Goal: Information Seeking & Learning: Learn about a topic

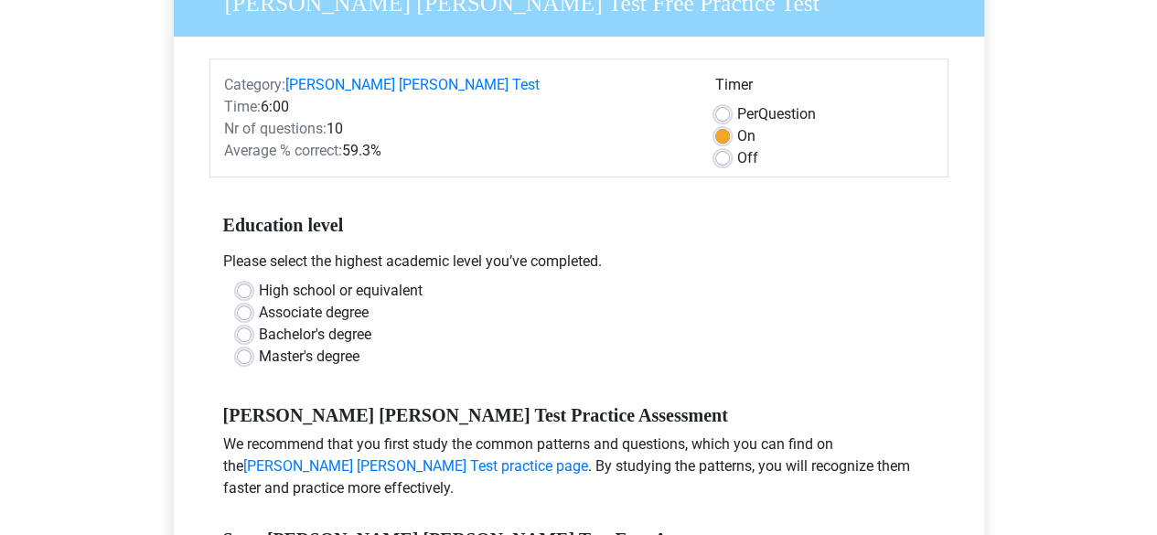
scroll to position [242, 0]
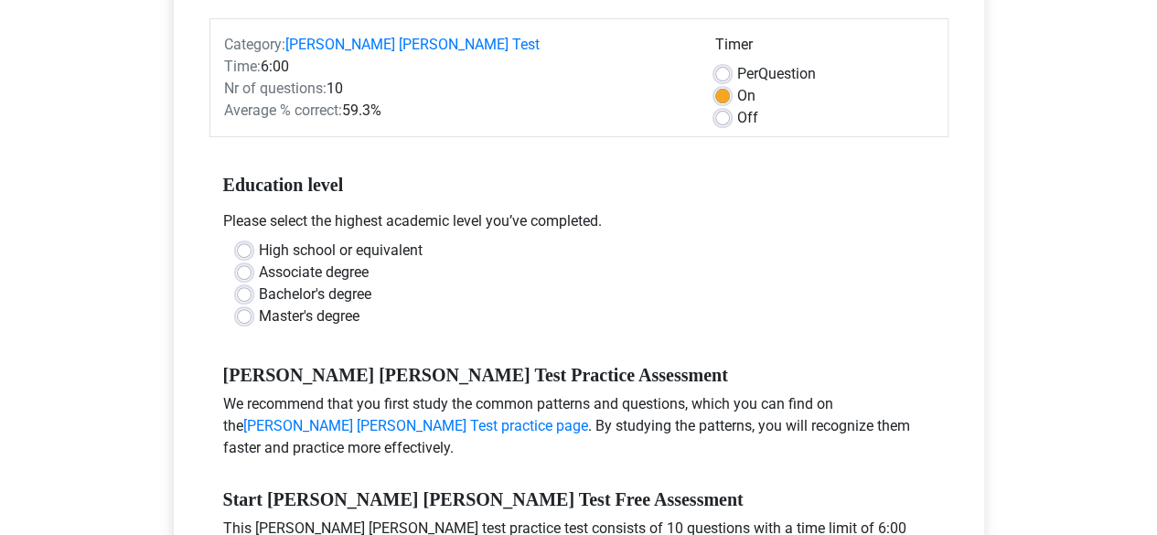
click at [353, 240] on label "High school or equivalent" at bounding box center [341, 251] width 164 height 22
click at [252, 240] on input "High school or equivalent" at bounding box center [244, 249] width 15 height 18
radio input "true"
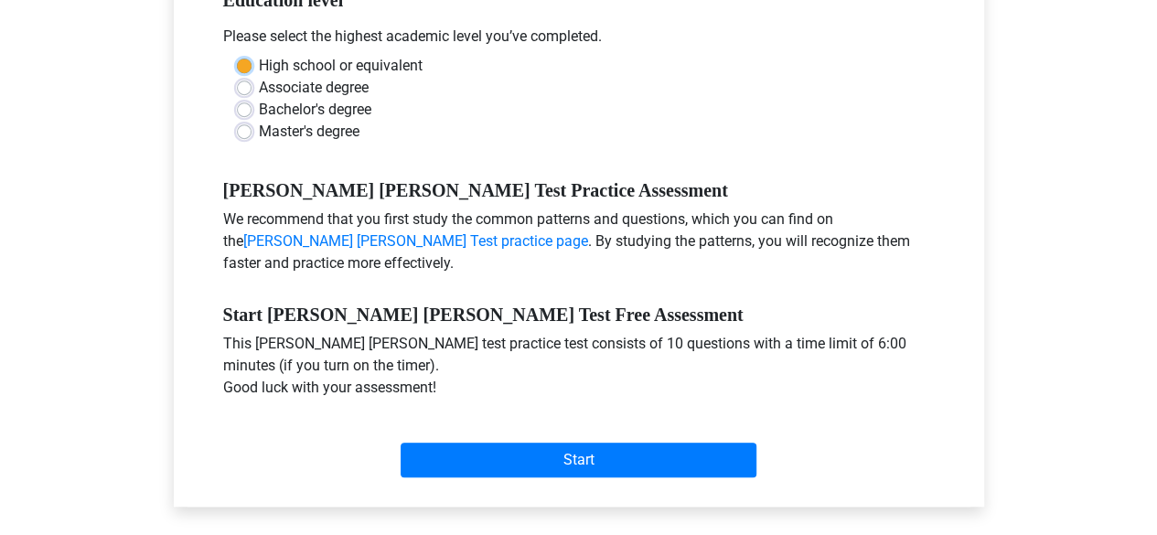
scroll to position [442, 0]
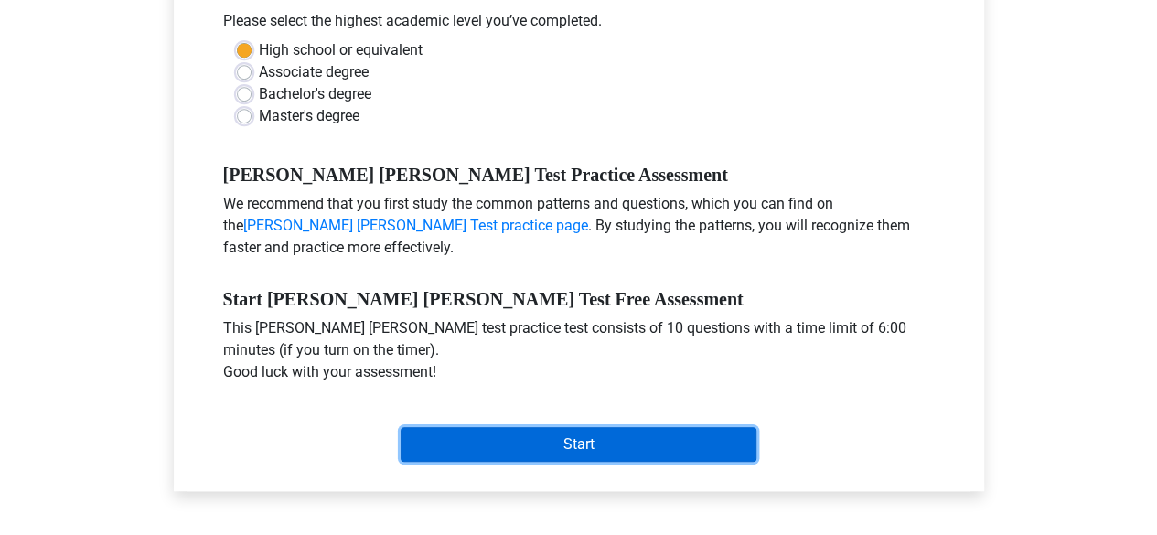
click at [615, 433] on input "Start" at bounding box center [579, 444] width 356 height 35
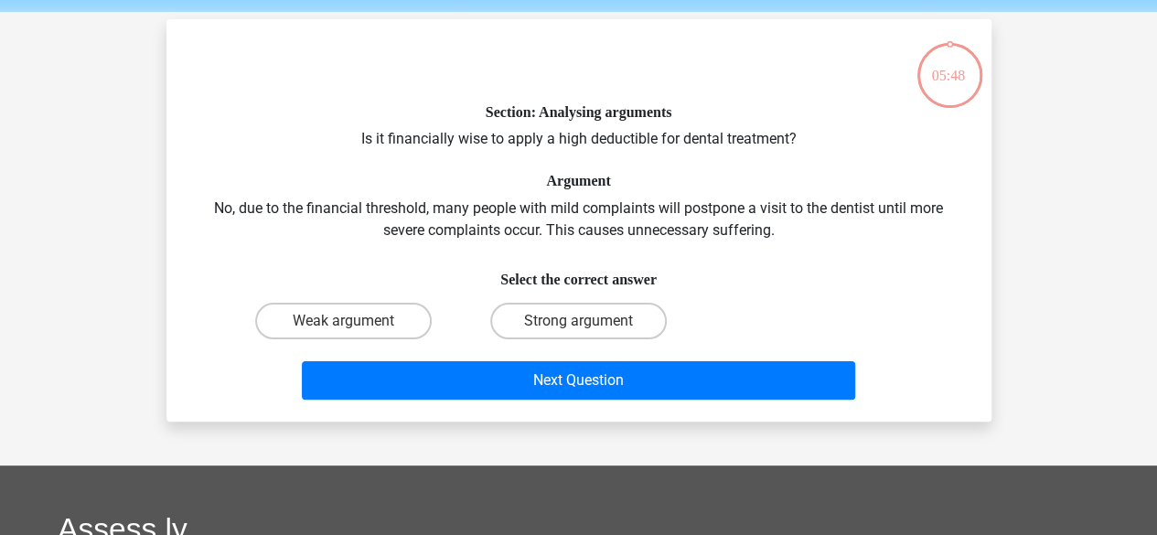
scroll to position [67, 0]
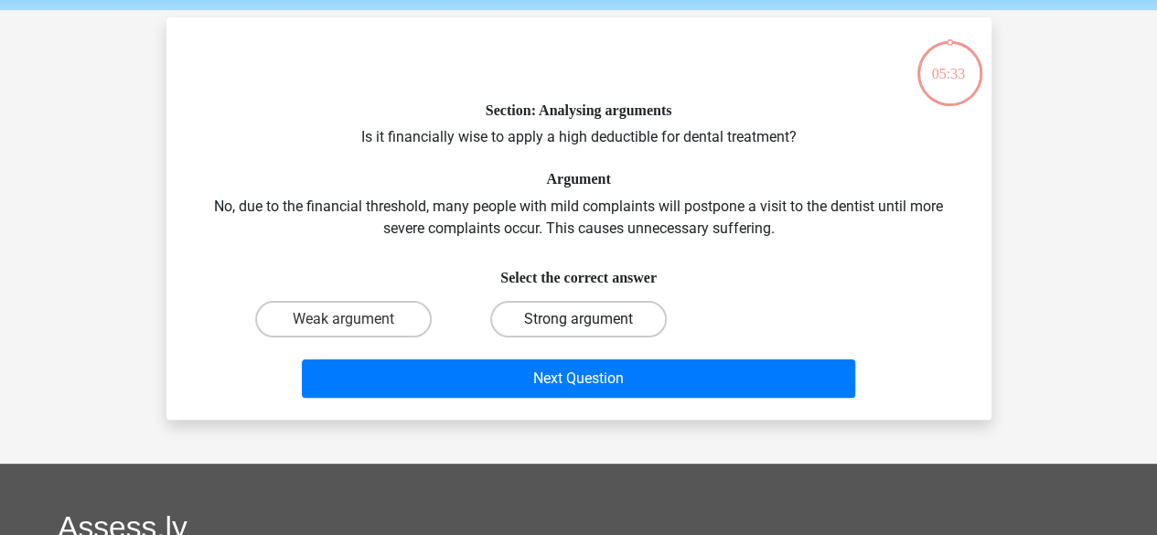
click at [543, 315] on label "Strong argument" at bounding box center [578, 319] width 177 height 37
click at [578, 319] on input "Strong argument" at bounding box center [584, 325] width 12 height 12
radio input "true"
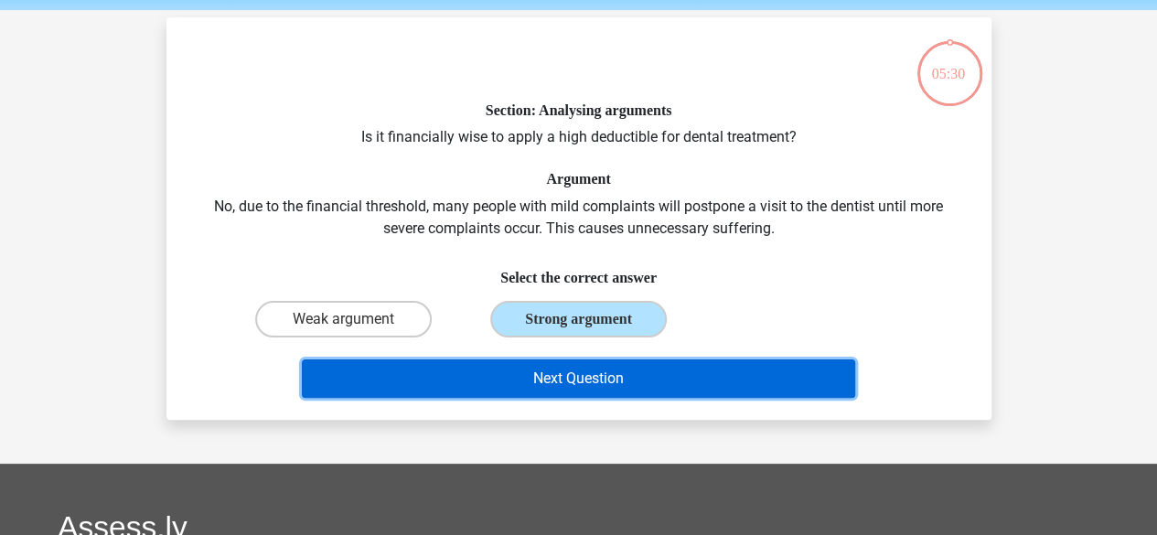
click at [575, 367] on button "Next Question" at bounding box center [579, 379] width 554 height 38
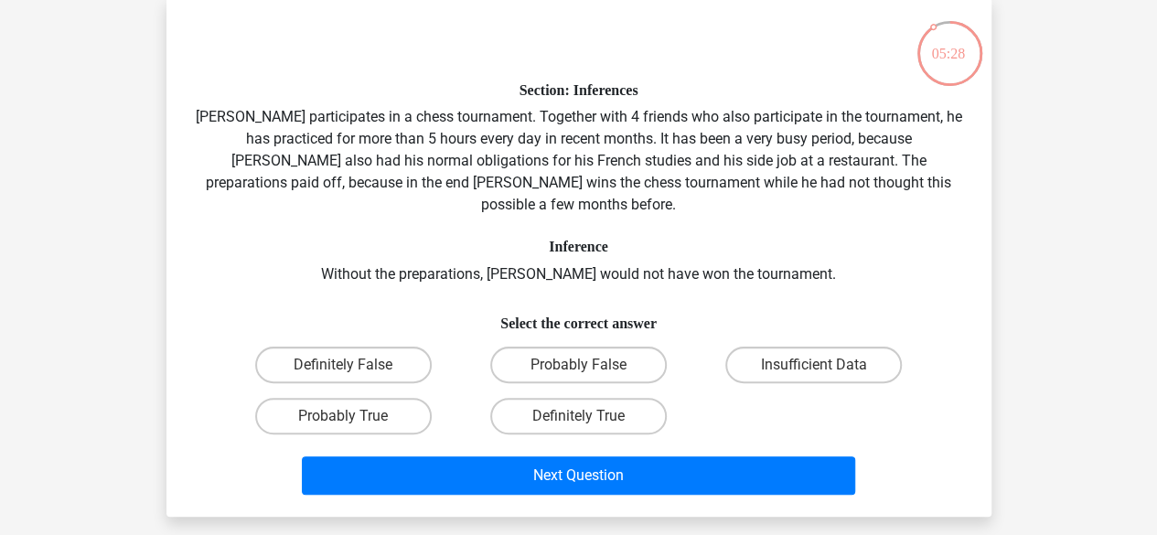
scroll to position [88, 0]
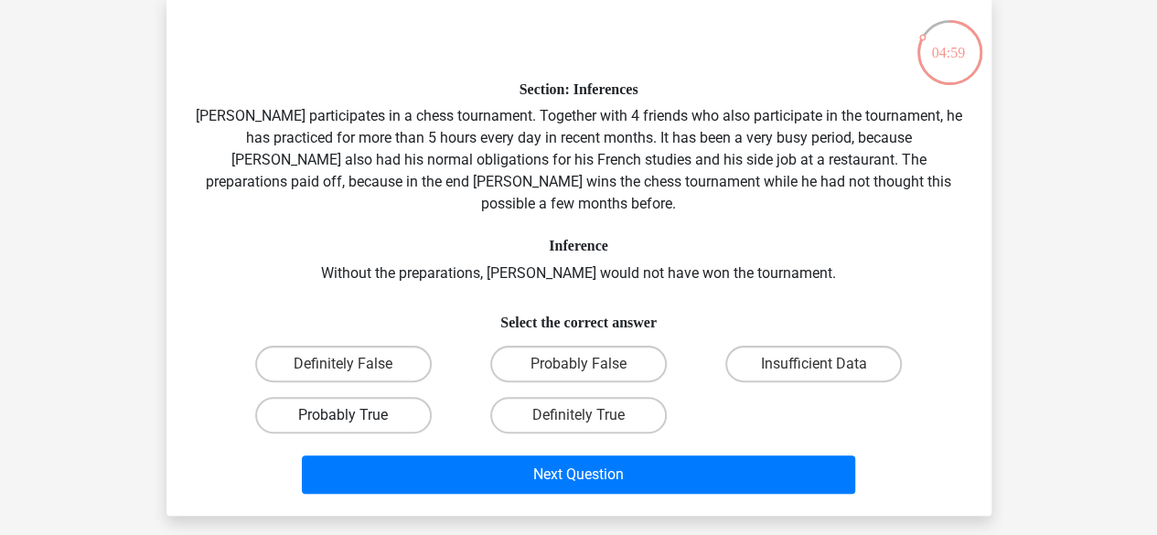
click at [385, 397] on label "Probably True" at bounding box center [343, 415] width 177 height 37
click at [355, 415] on input "Probably True" at bounding box center [349, 421] width 12 height 12
radio input "true"
click at [545, 399] on label "Definitely True" at bounding box center [578, 415] width 177 height 37
click at [578, 415] on input "Definitely True" at bounding box center [584, 421] width 12 height 12
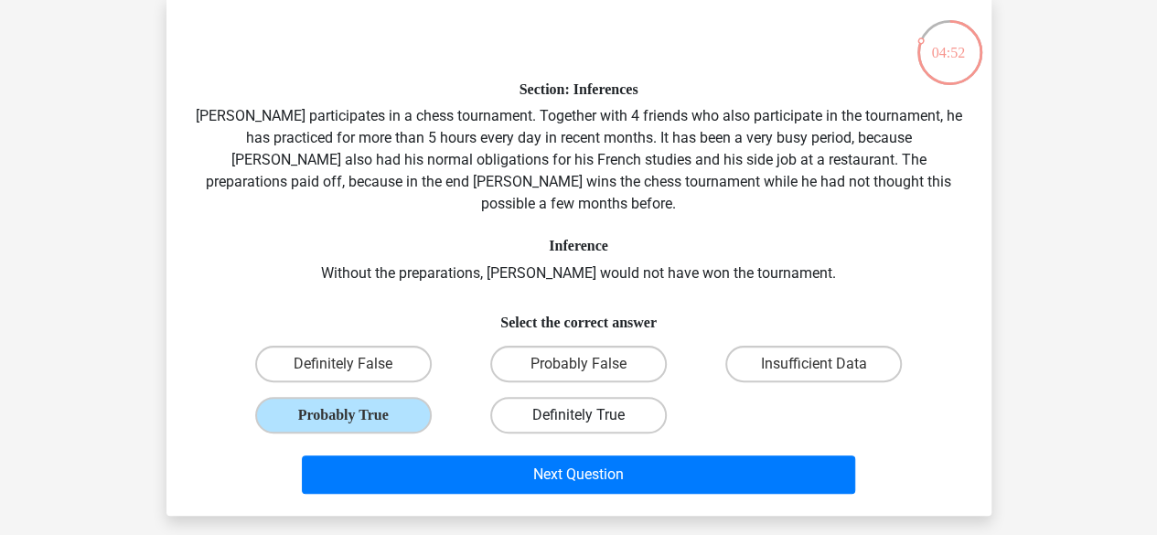
radio input "true"
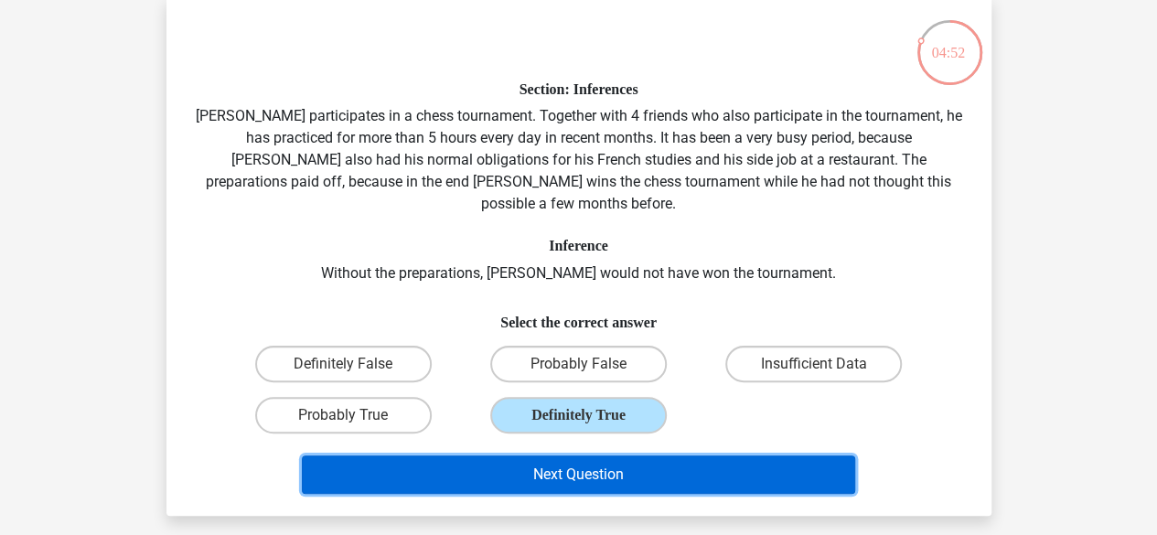
click at [552, 456] on button "Next Question" at bounding box center [579, 475] width 554 height 38
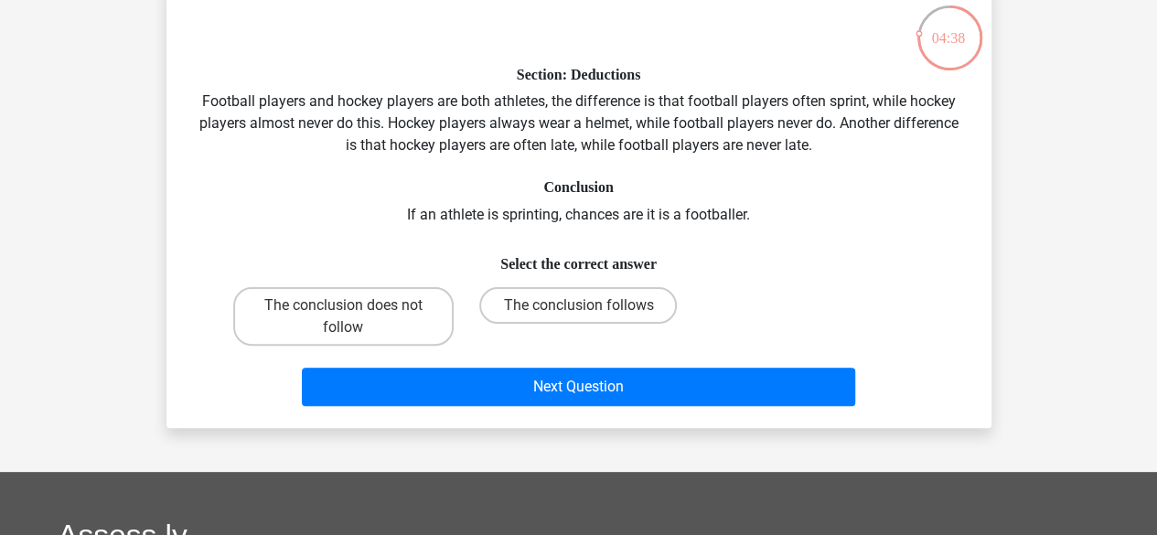
scroll to position [103, 0]
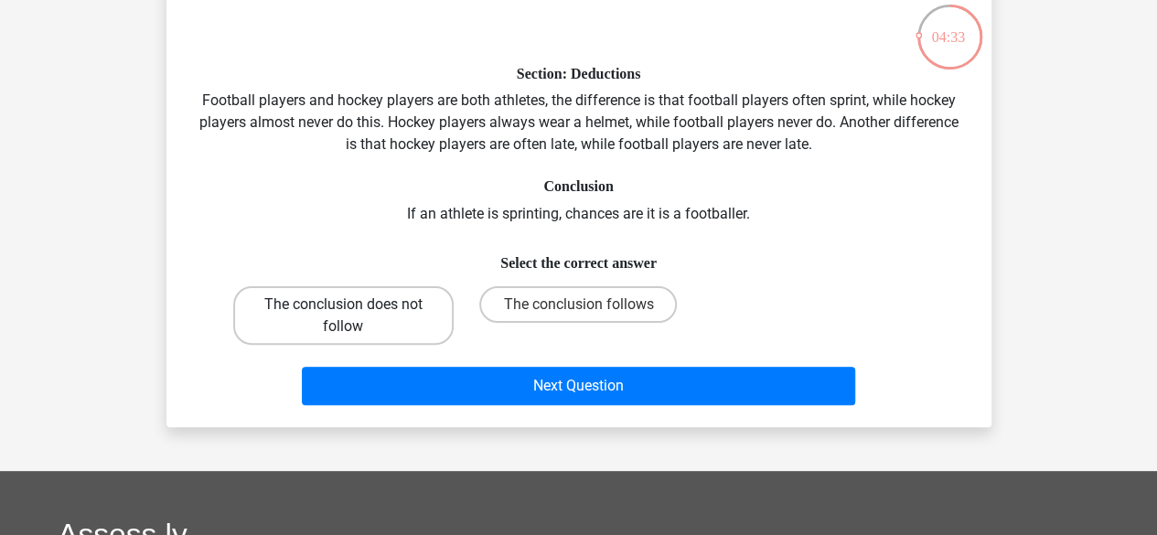
click at [415, 313] on label "The conclusion does not follow" at bounding box center [343, 315] width 221 height 59
click at [355, 313] on input "The conclusion does not follow" at bounding box center [349, 311] width 12 height 12
radio input "true"
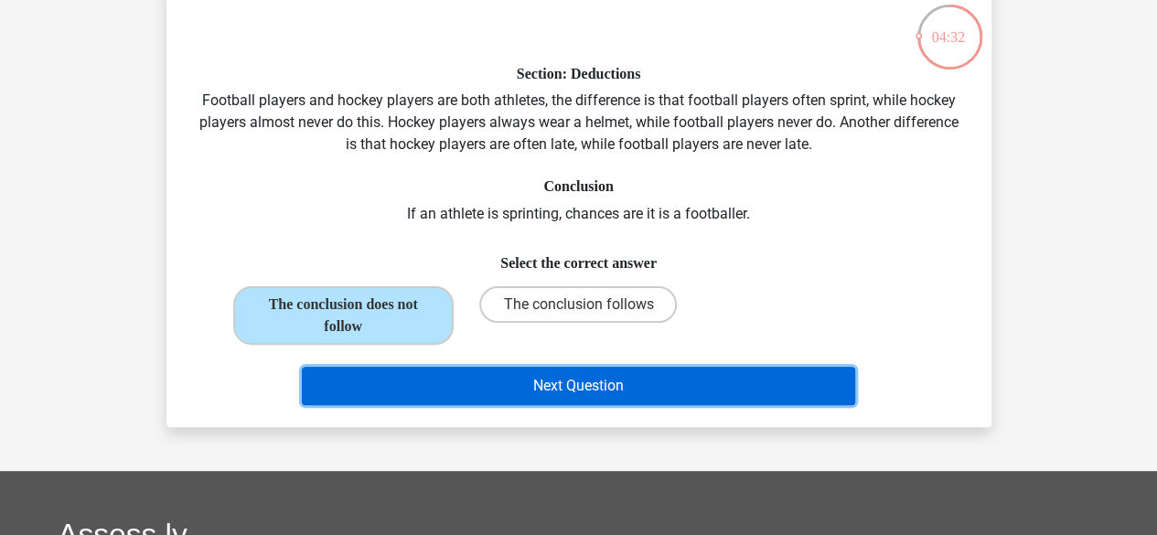
click at [565, 390] on button "Next Question" at bounding box center [579, 386] width 554 height 38
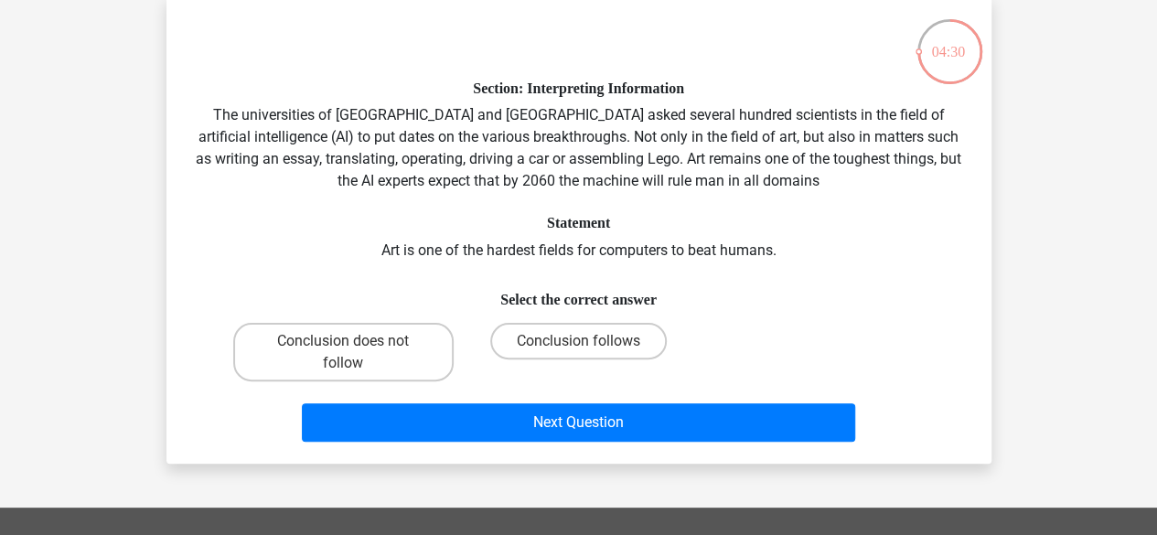
scroll to position [90, 0]
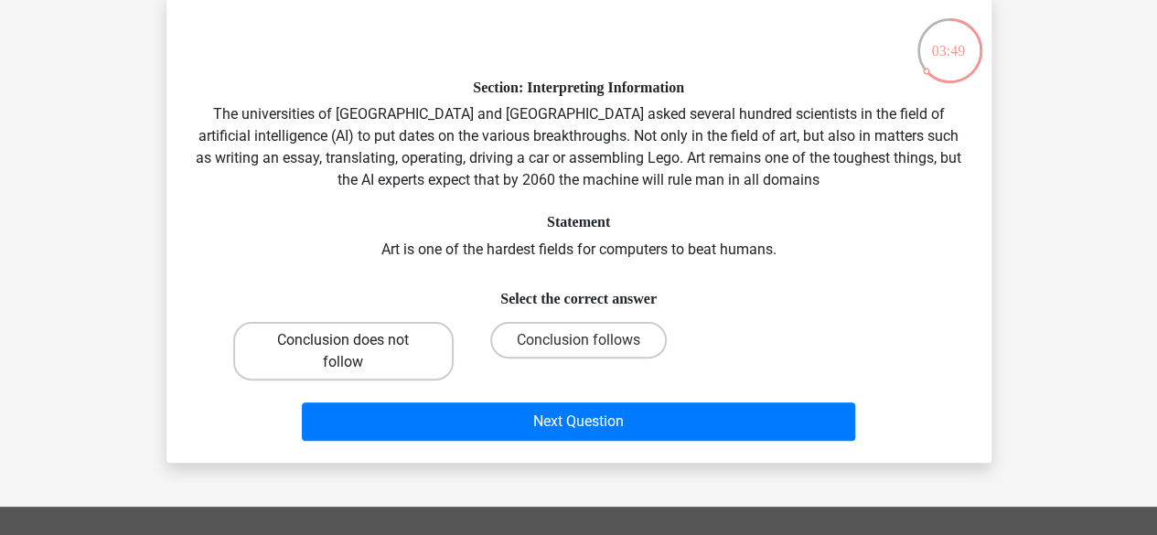
click at [441, 358] on label "Conclusion does not follow" at bounding box center [343, 351] width 221 height 59
click at [355, 352] on input "Conclusion does not follow" at bounding box center [349, 346] width 12 height 12
radio input "true"
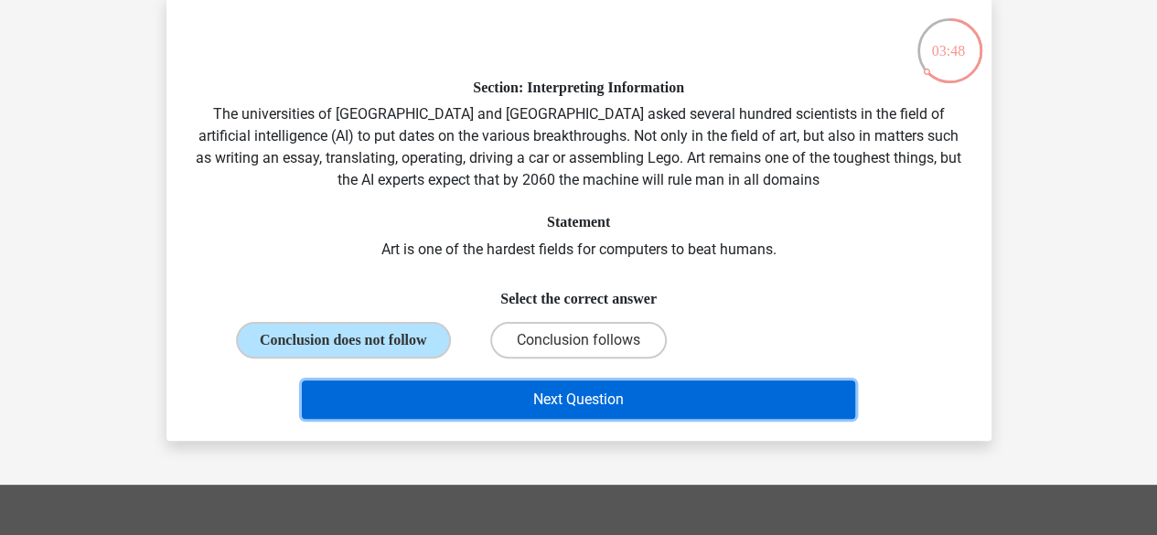
click at [518, 414] on button "Next Question" at bounding box center [579, 400] width 554 height 38
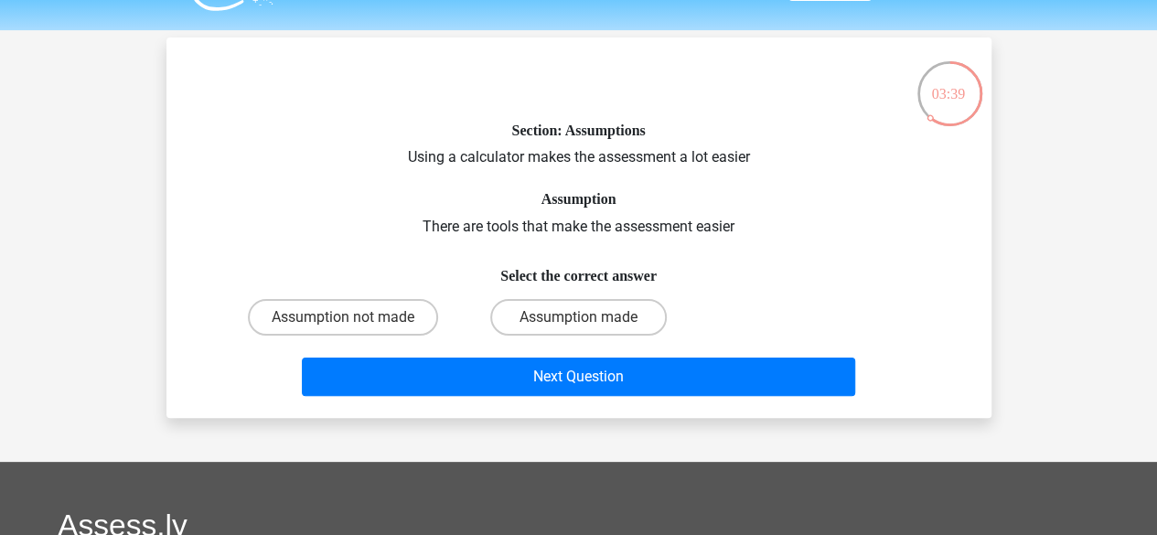
scroll to position [0, 0]
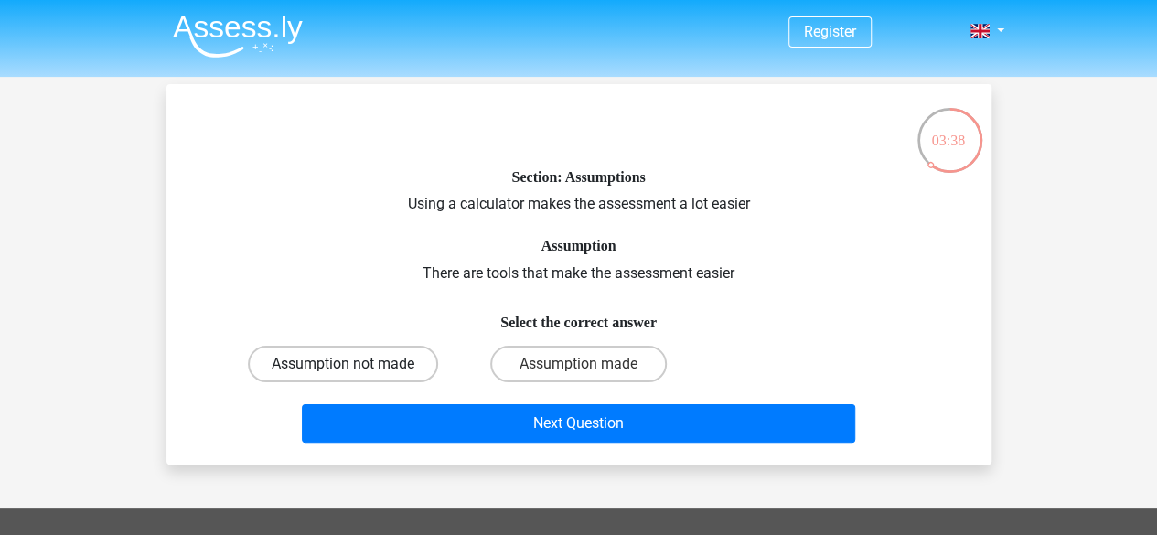
click at [379, 365] on label "Assumption not made" at bounding box center [343, 364] width 190 height 37
click at [355, 365] on input "Assumption not made" at bounding box center [349, 370] width 12 height 12
radio input "true"
click at [590, 369] on label "Assumption made" at bounding box center [578, 364] width 177 height 37
click at [590, 369] on input "Assumption made" at bounding box center [584, 370] width 12 height 12
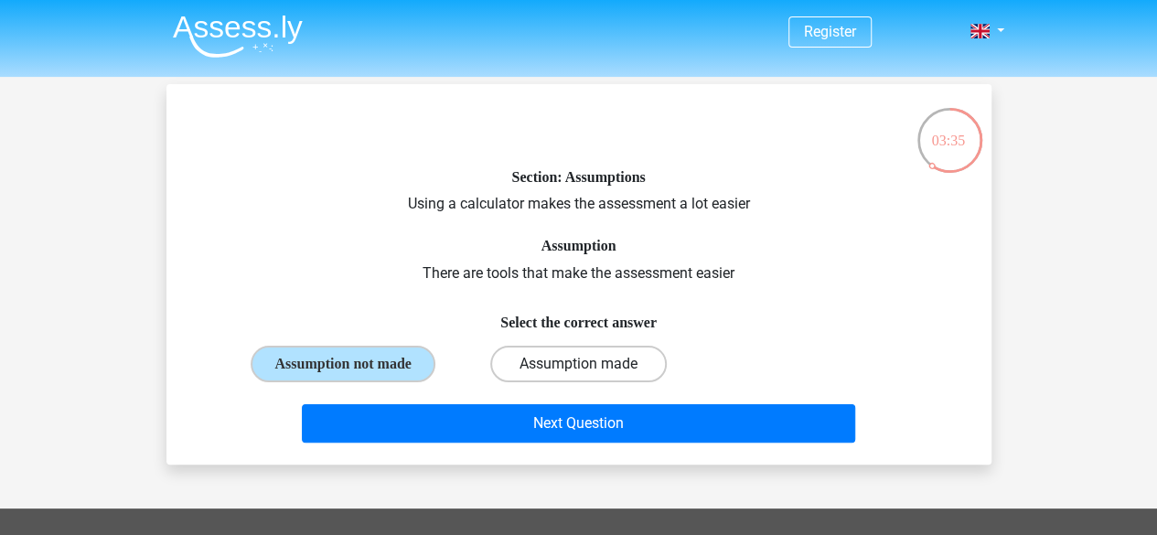
radio input "true"
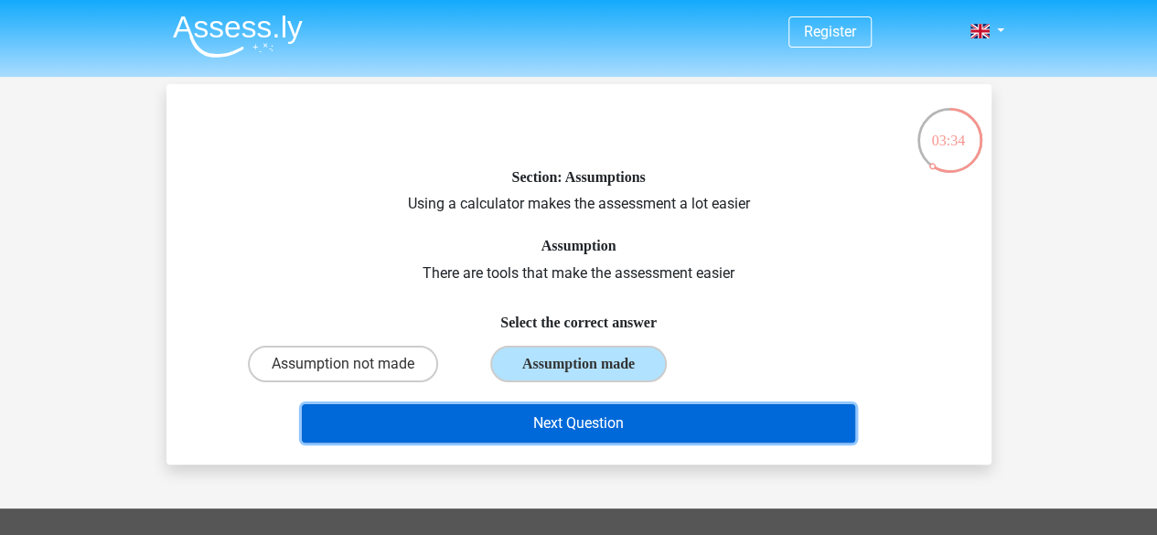
click at [579, 420] on button "Next Question" at bounding box center [579, 423] width 554 height 38
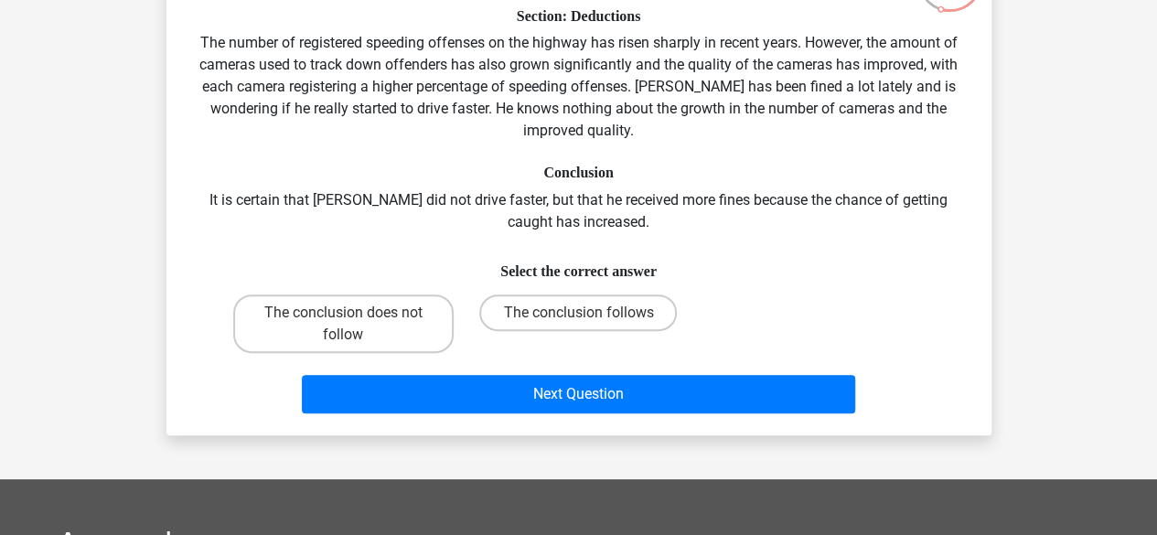
scroll to position [162, 0]
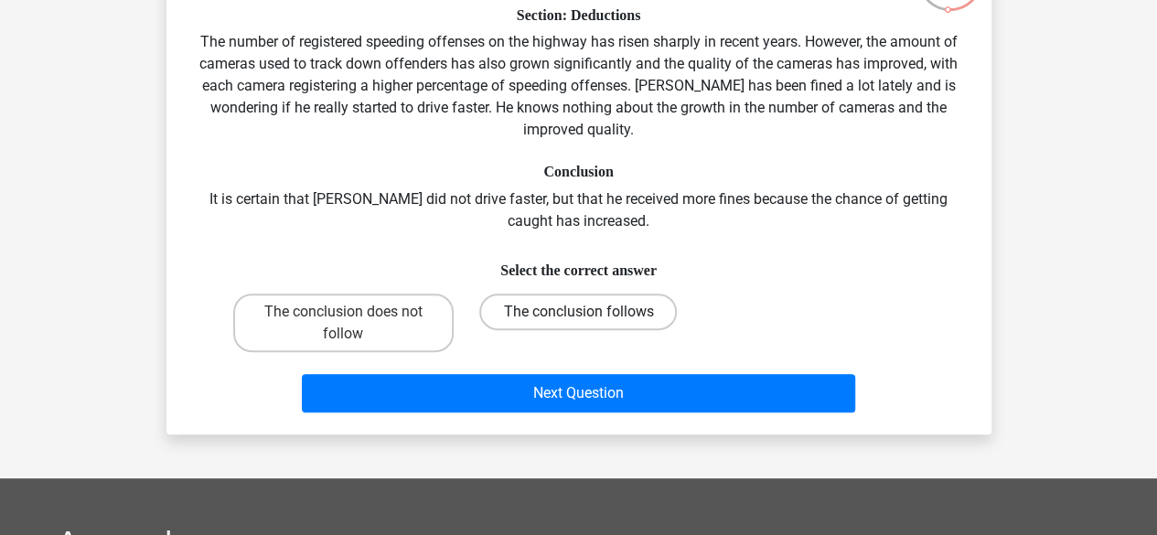
click at [536, 310] on label "The conclusion follows" at bounding box center [578, 312] width 198 height 37
click at [578, 312] on input "The conclusion follows" at bounding box center [584, 318] width 12 height 12
radio input "true"
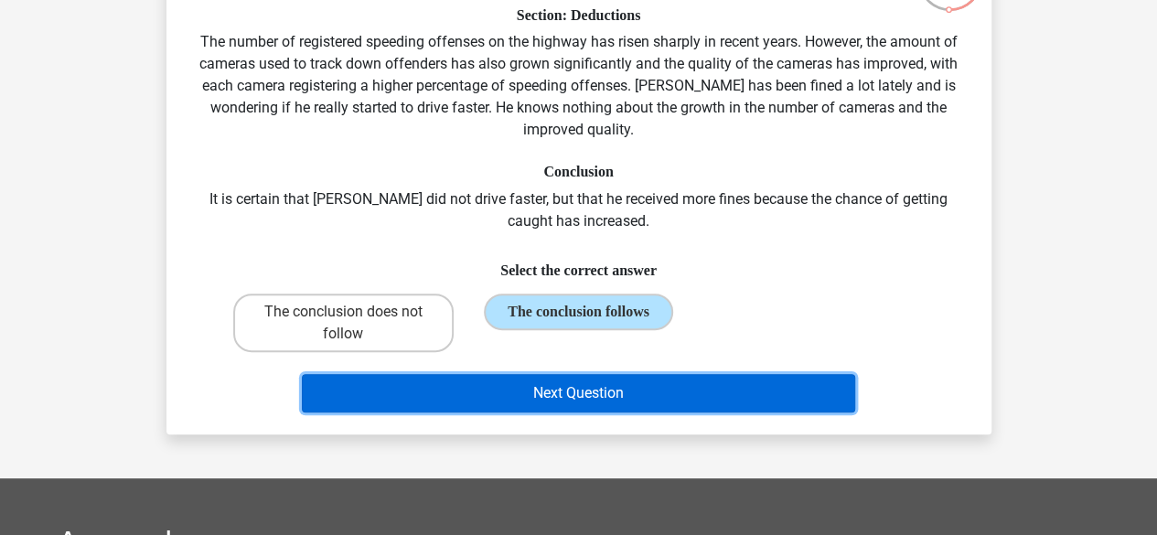
click at [616, 392] on button "Next Question" at bounding box center [579, 393] width 554 height 38
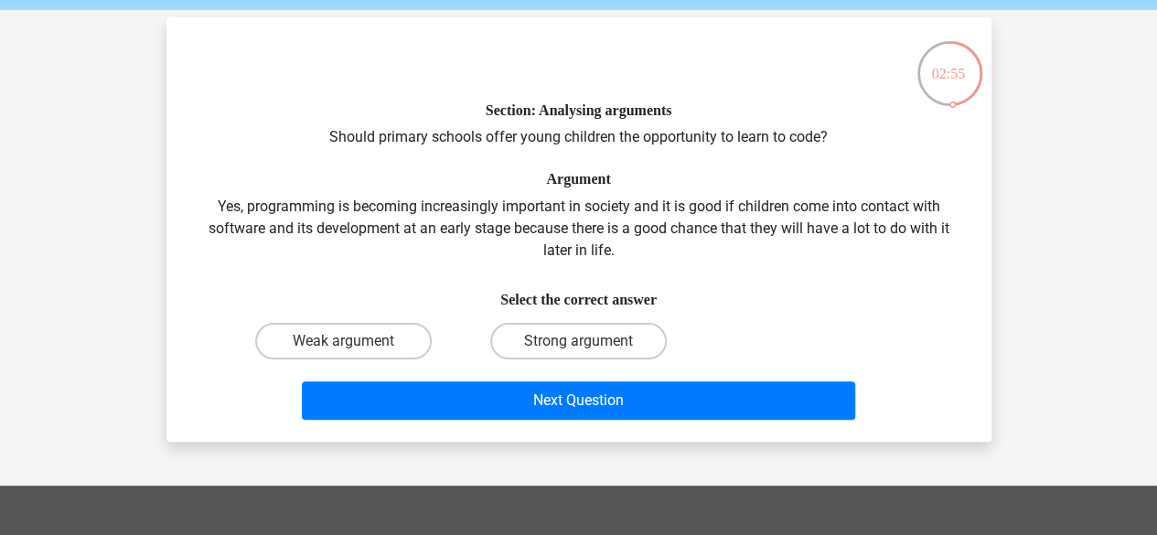
scroll to position [69, 0]
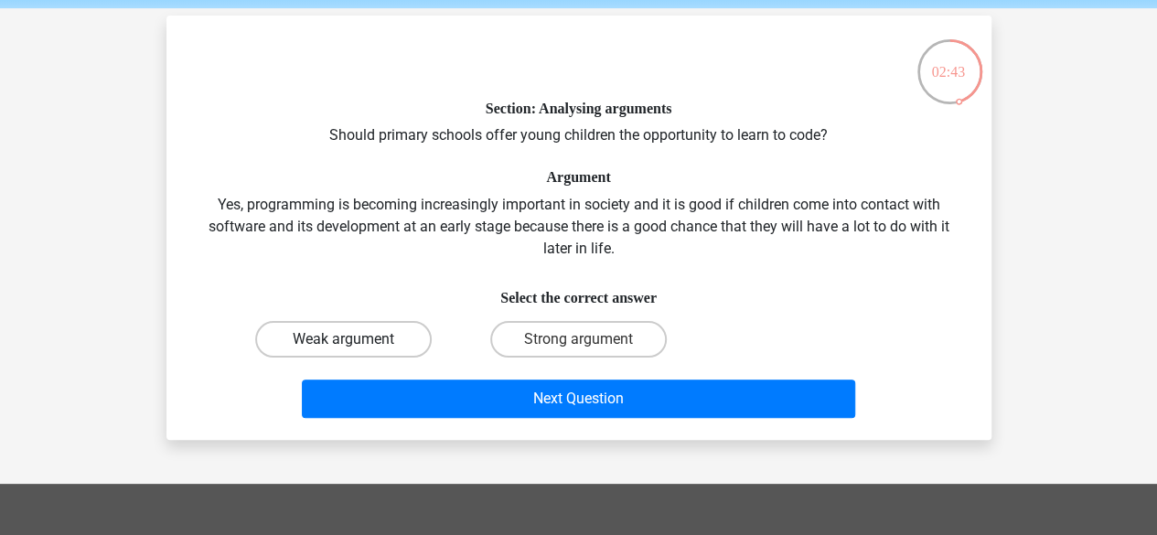
click at [397, 329] on label "Weak argument" at bounding box center [343, 339] width 177 height 37
click at [355, 339] on input "Weak argument" at bounding box center [349, 345] width 12 height 12
radio input "true"
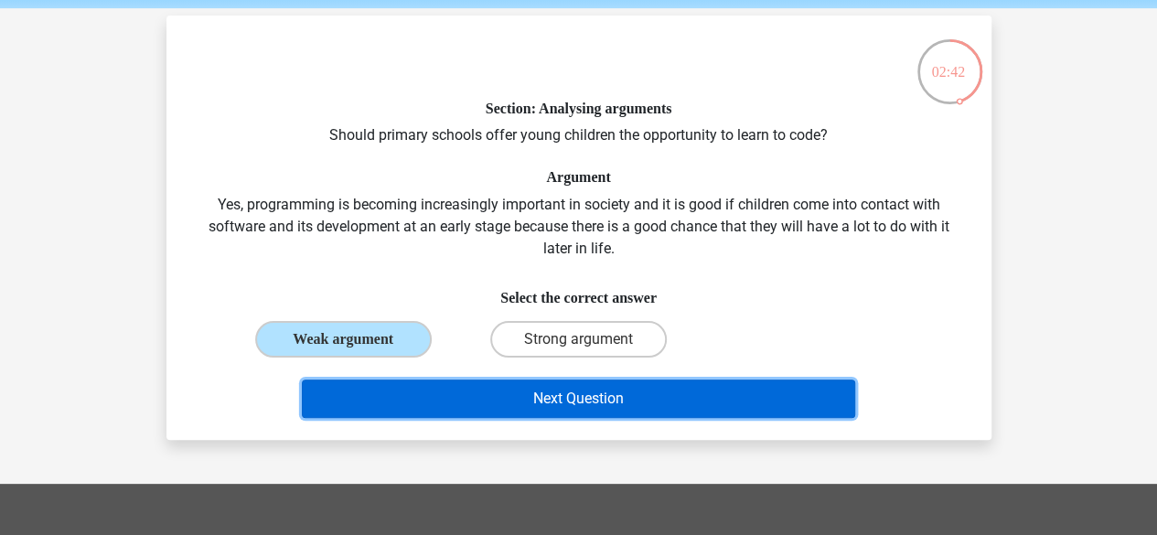
click at [516, 398] on button "Next Question" at bounding box center [579, 399] width 554 height 38
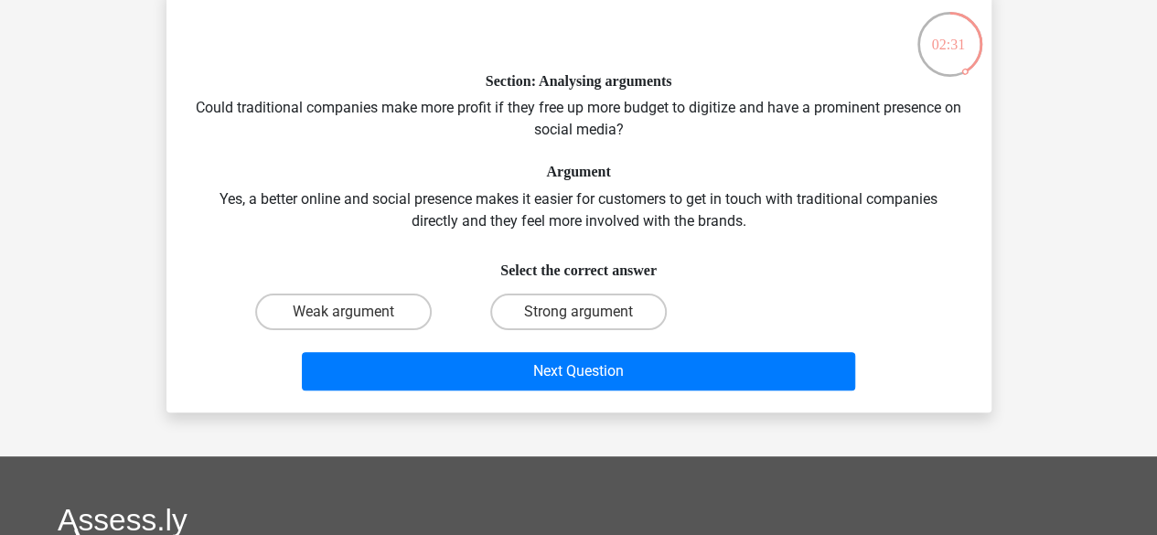
scroll to position [97, 0]
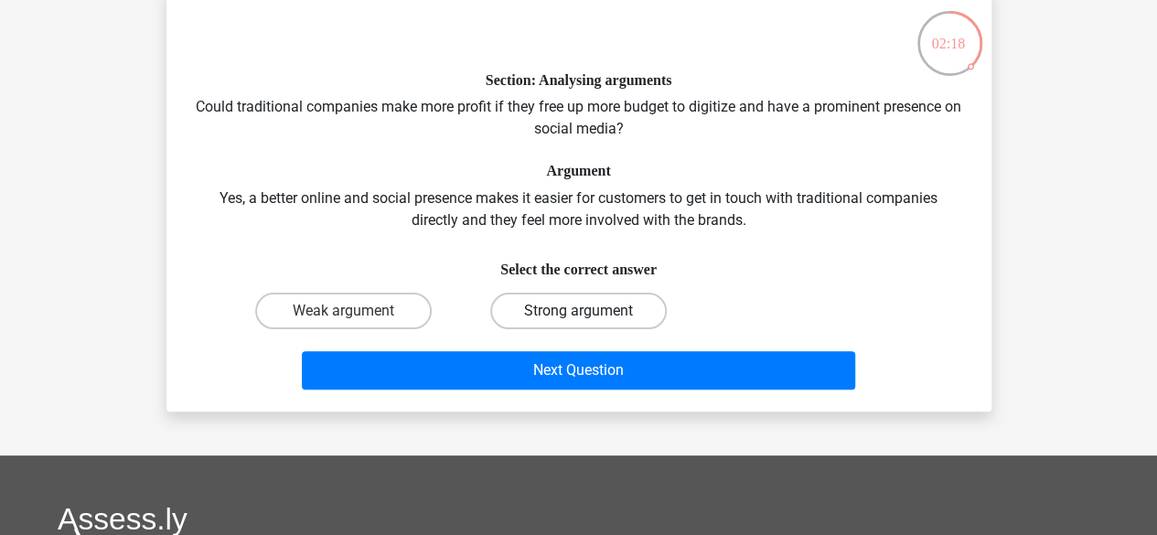
click at [541, 319] on label "Strong argument" at bounding box center [578, 311] width 177 height 37
click at [578, 319] on input "Strong argument" at bounding box center [584, 317] width 12 height 12
radio input "true"
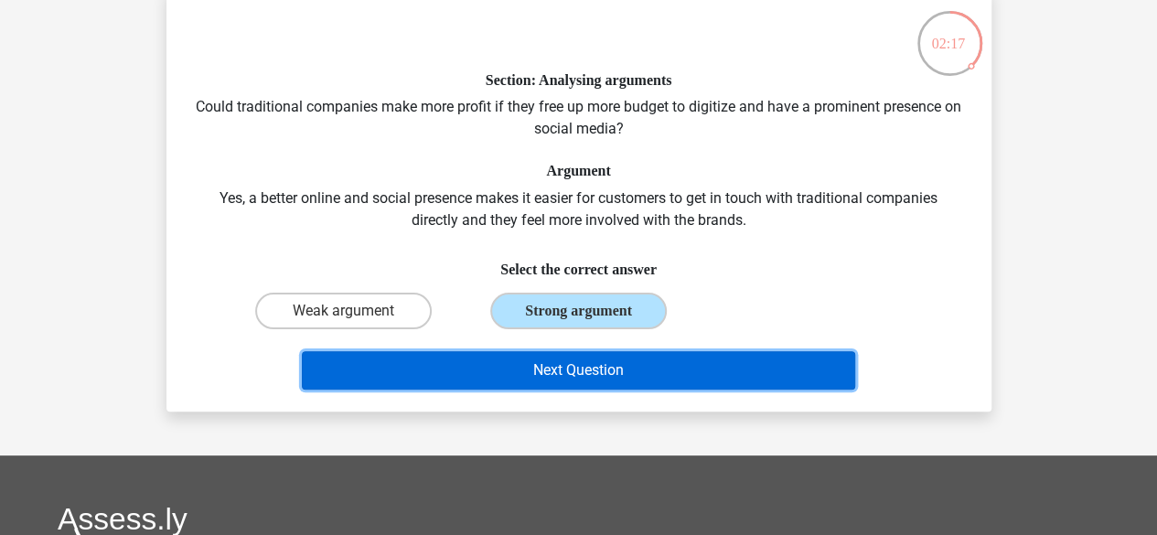
click at [597, 363] on button "Next Question" at bounding box center [579, 370] width 554 height 38
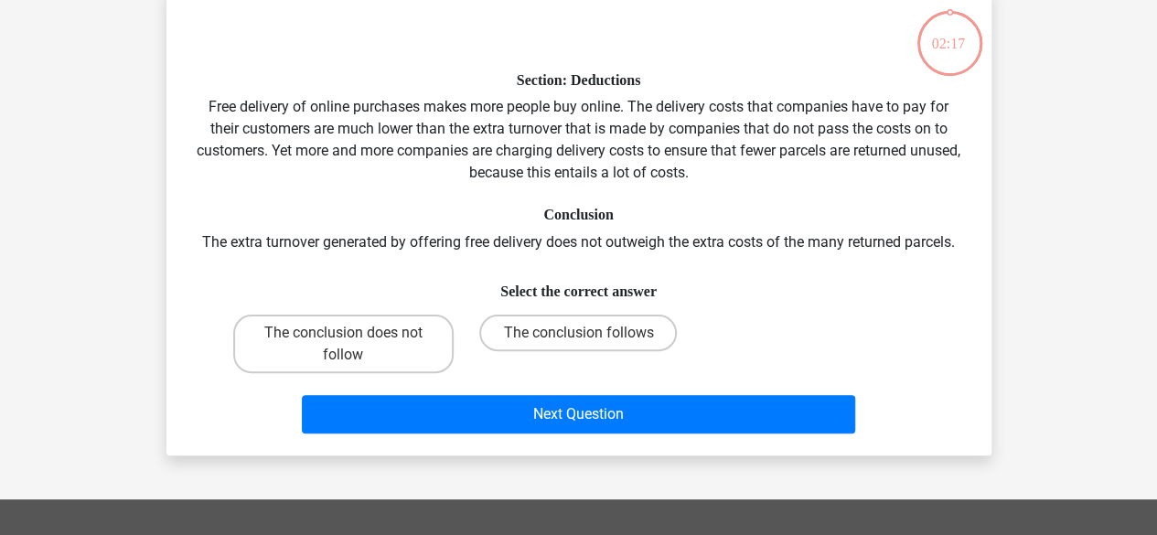
scroll to position [84, 0]
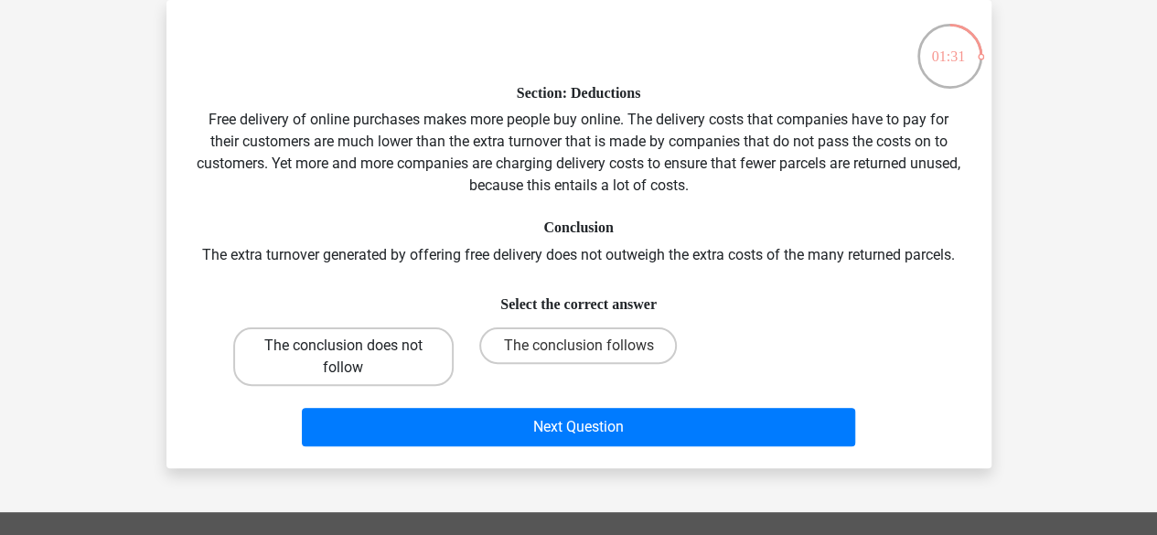
click at [403, 370] on label "The conclusion does not follow" at bounding box center [343, 357] width 221 height 59
click at [355, 358] on input "The conclusion does not follow" at bounding box center [349, 352] width 12 height 12
radio input "true"
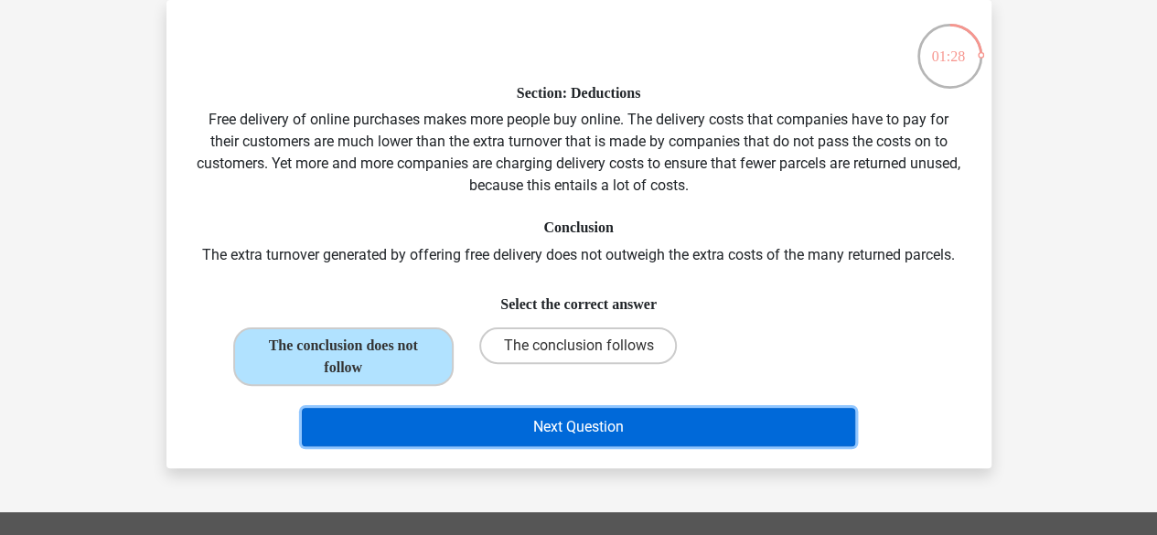
click at [721, 426] on button "Next Question" at bounding box center [579, 427] width 554 height 38
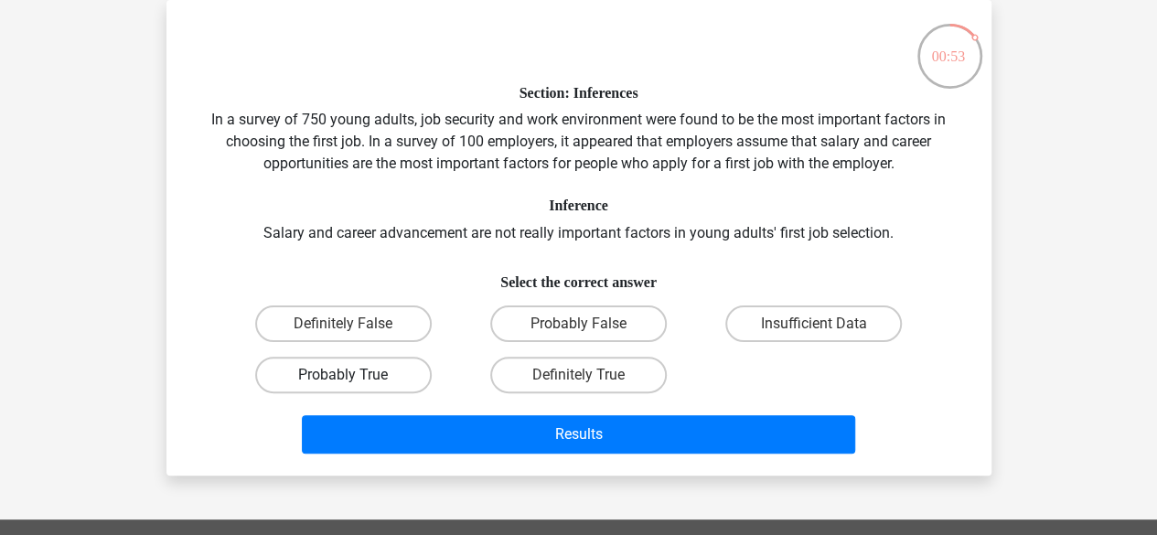
click at [399, 363] on label "Probably True" at bounding box center [343, 375] width 177 height 37
click at [355, 375] on input "Probably True" at bounding box center [349, 381] width 12 height 12
radio input "true"
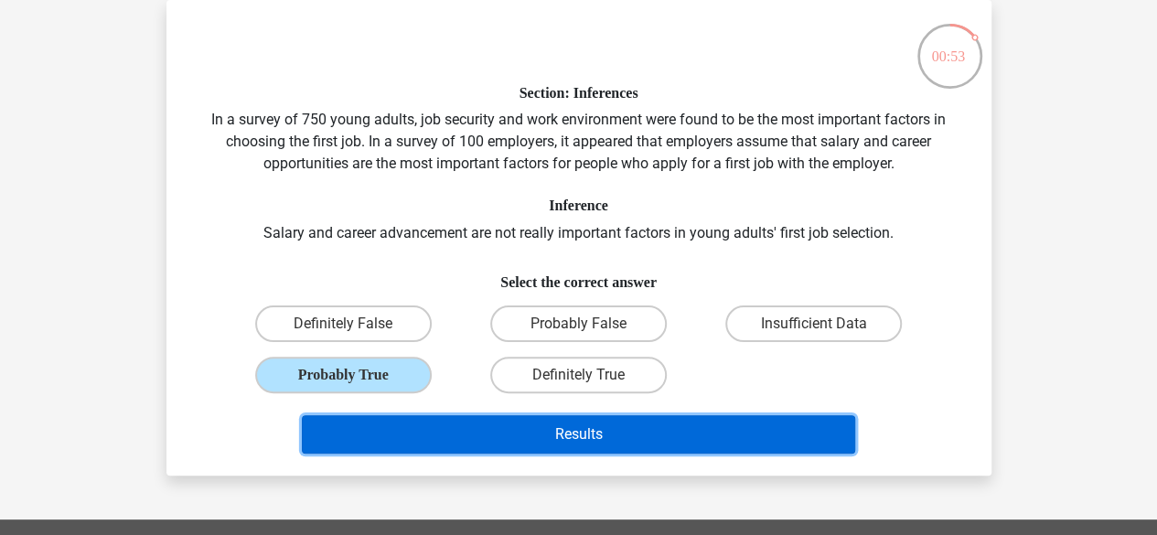
click at [533, 436] on button "Results" at bounding box center [579, 434] width 554 height 38
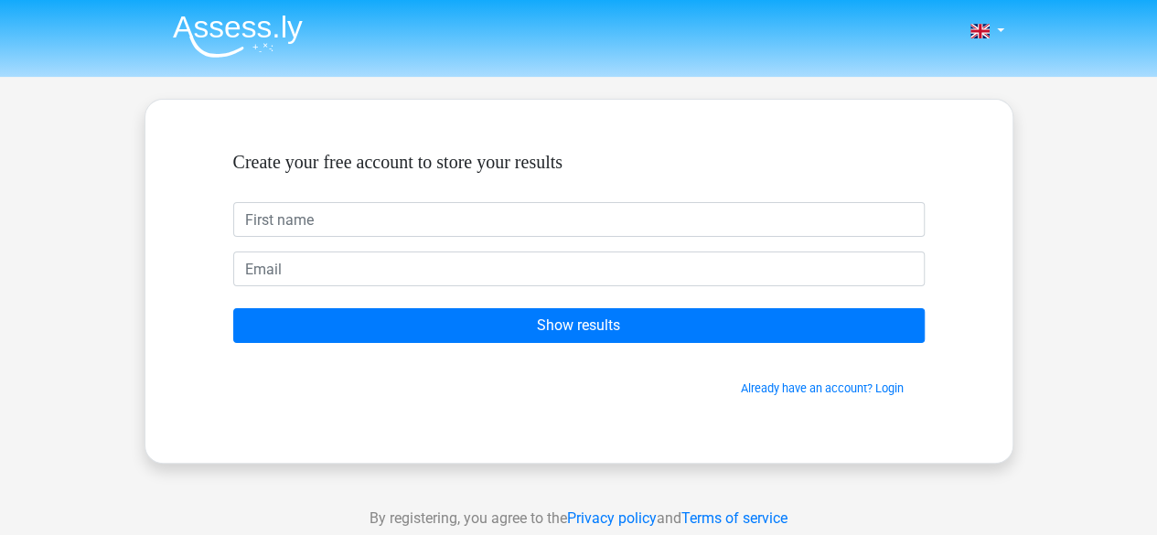
click at [620, 217] on input "text" at bounding box center [579, 219] width 692 height 35
type input "Nirmi"
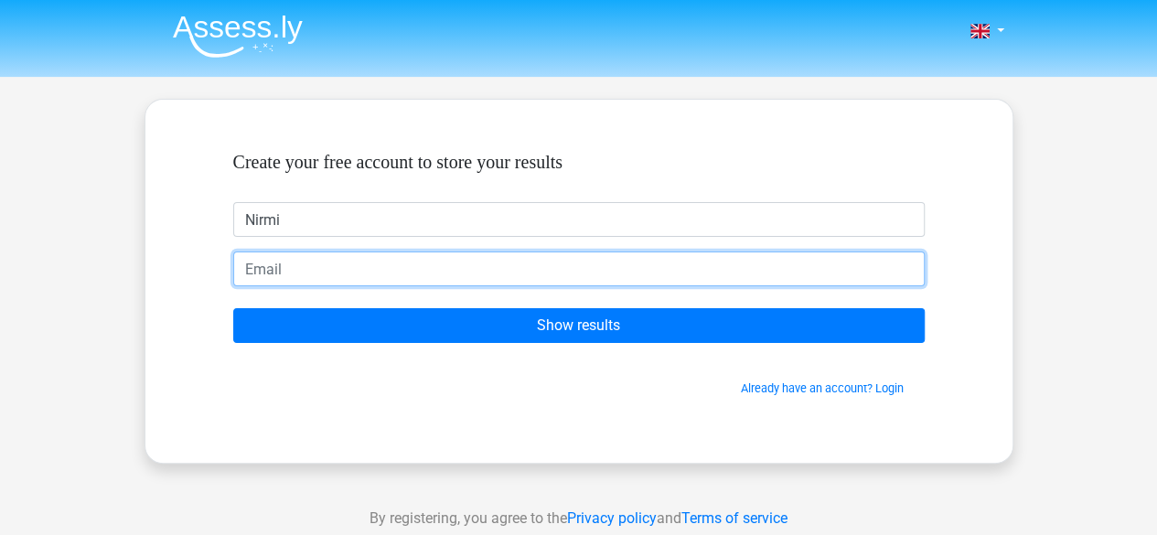
click at [401, 274] on input "email" at bounding box center [579, 269] width 692 height 35
type input "nirmi.parekh@gmail.com"
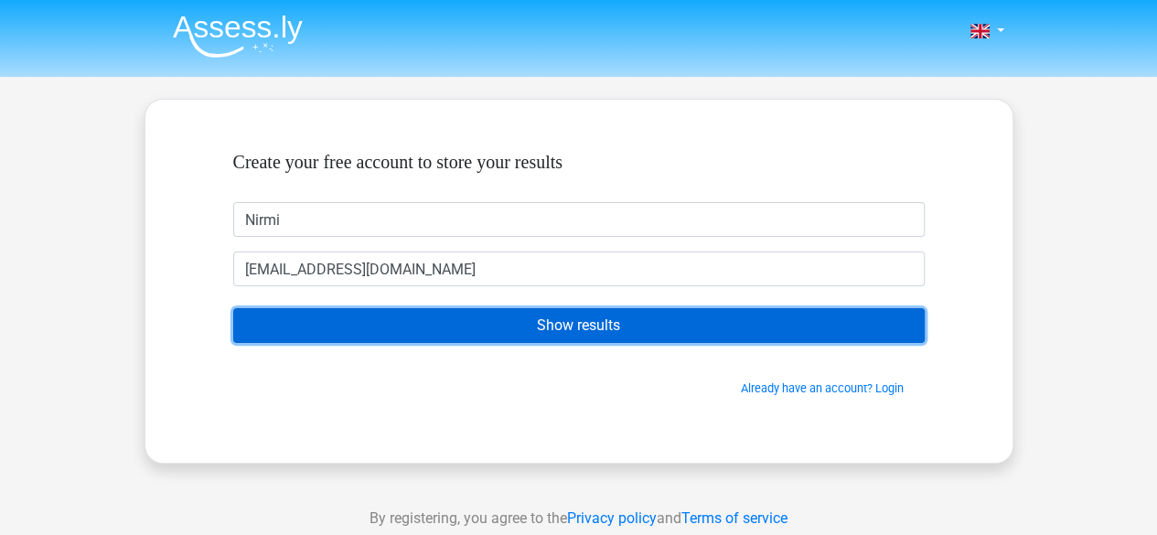
click at [505, 326] on input "Show results" at bounding box center [579, 325] width 692 height 35
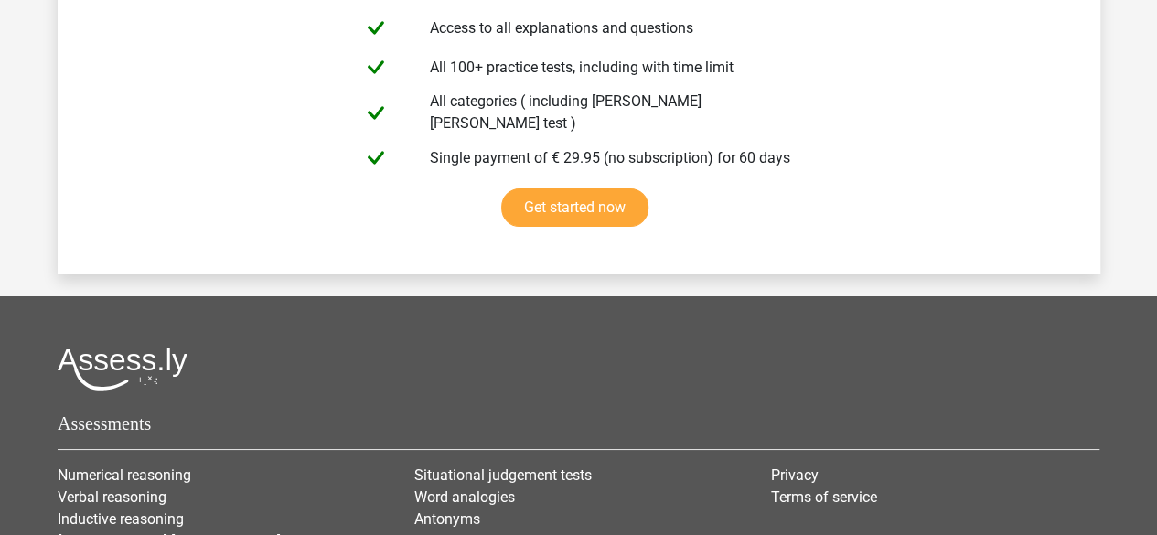
scroll to position [3404, 0]
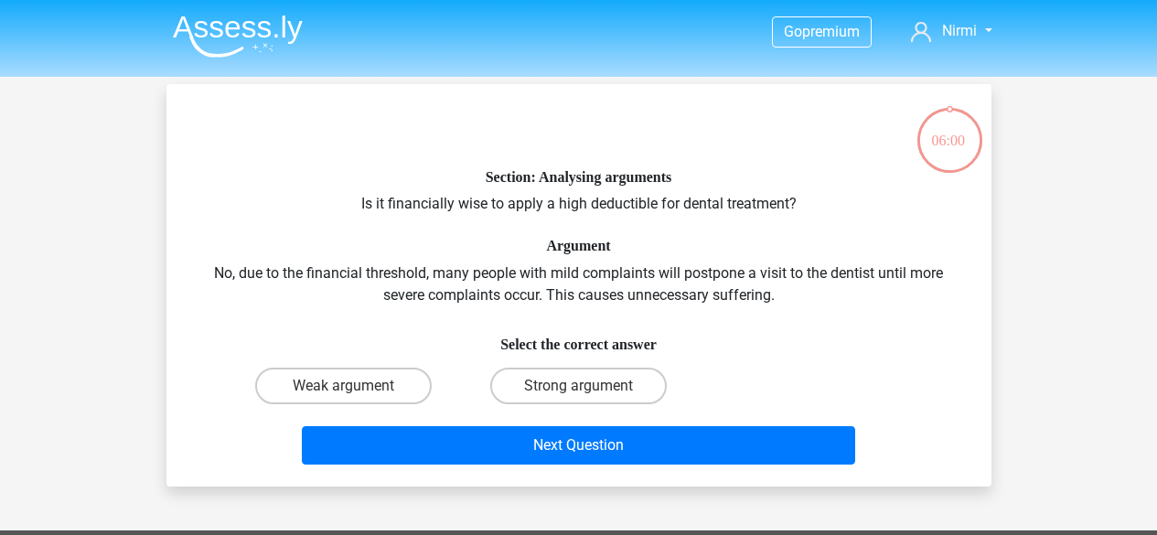
scroll to position [84, 0]
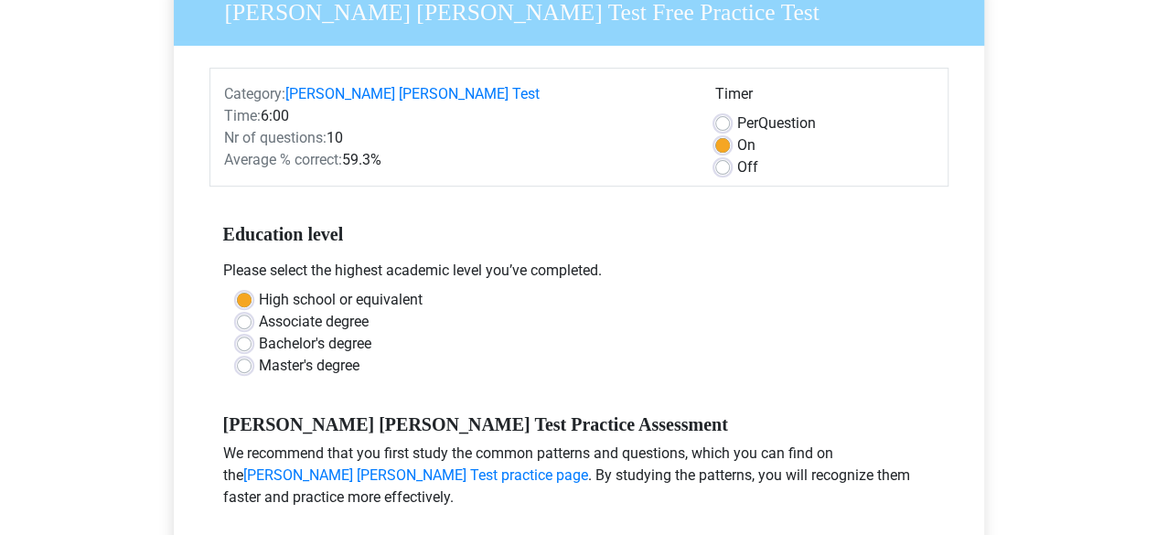
scroll to position [194, 0]
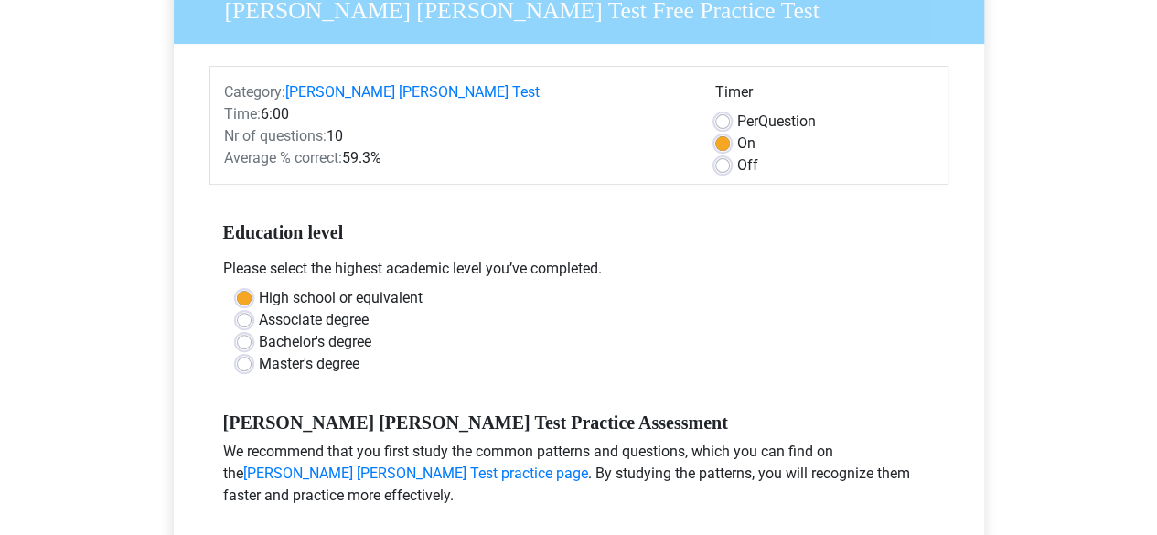
click at [737, 155] on label "Off" at bounding box center [747, 166] width 21 height 22
click at [725, 155] on input "Off" at bounding box center [722, 164] width 15 height 18
radio input "true"
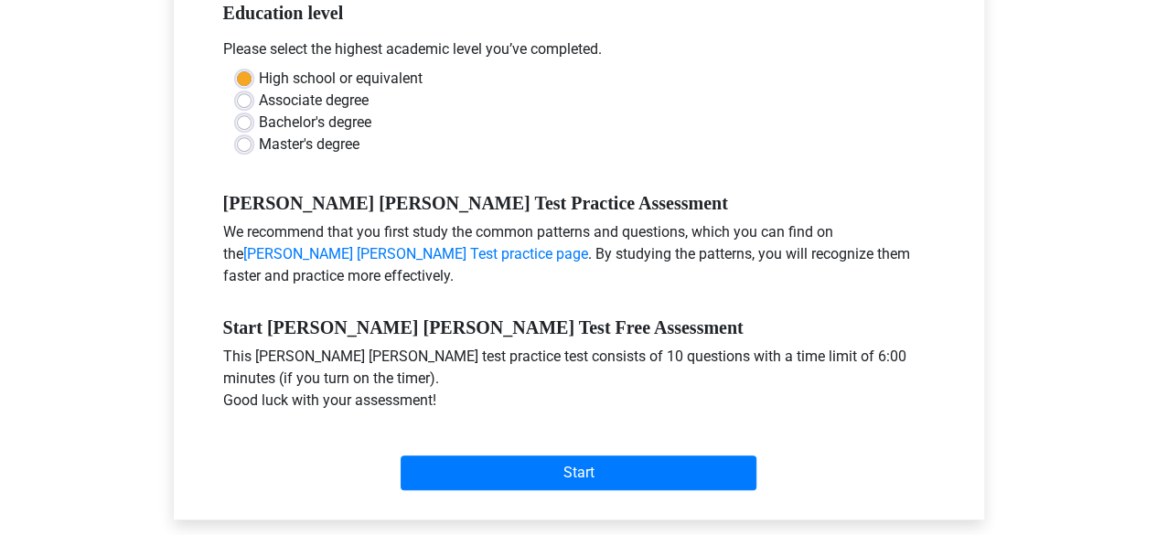
scroll to position [417, 0]
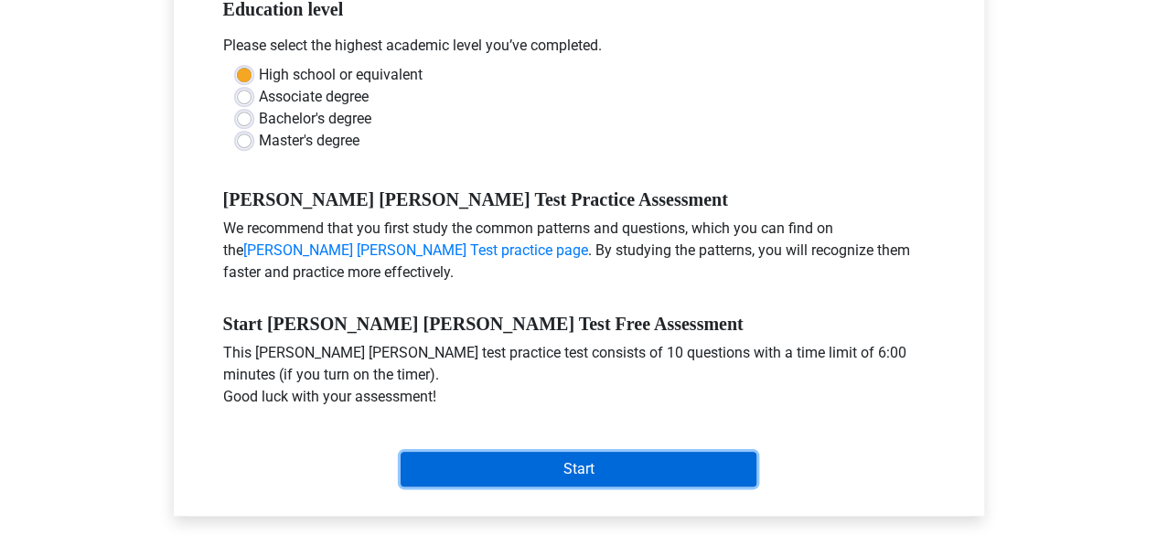
click at [576, 454] on input "Start" at bounding box center [579, 469] width 356 height 35
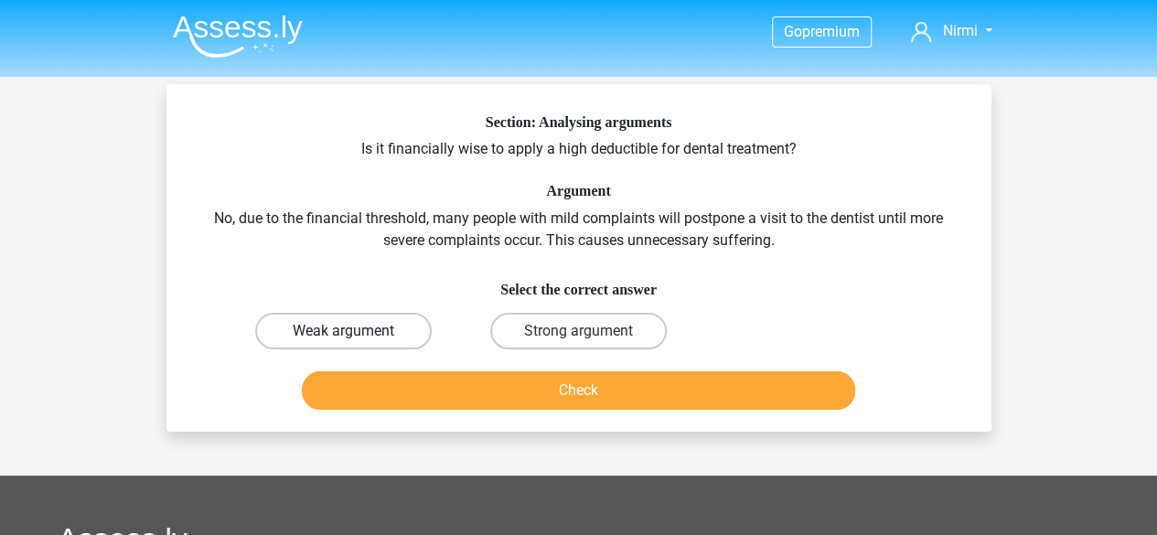
click at [388, 338] on label "Weak argument" at bounding box center [343, 331] width 177 height 37
click at [355, 338] on input "Weak argument" at bounding box center [349, 337] width 12 height 12
radio input "true"
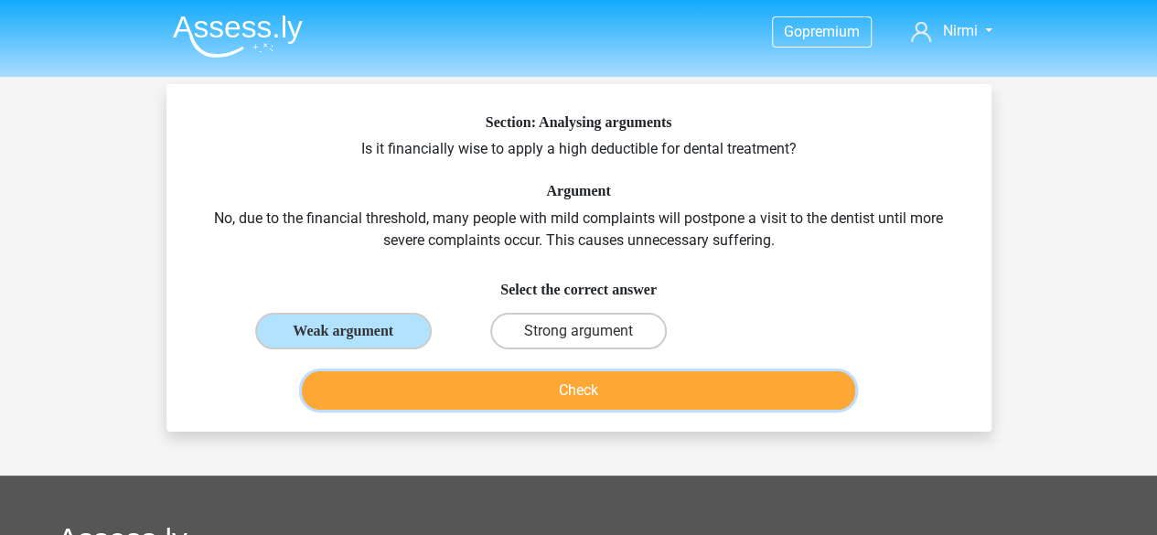
click at [497, 394] on button "Check" at bounding box center [579, 390] width 554 height 38
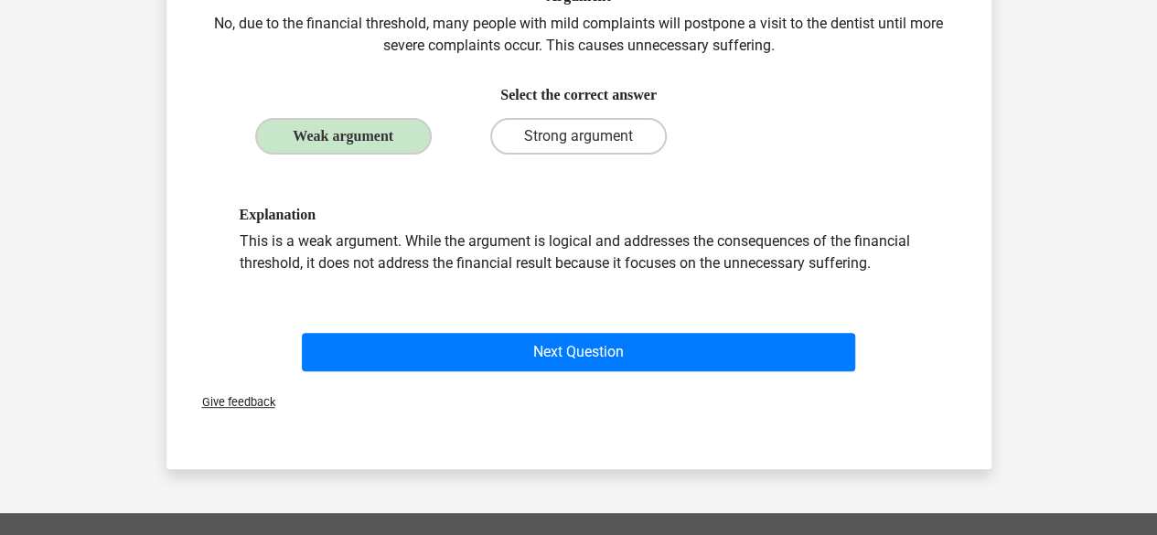
scroll to position [204, 0]
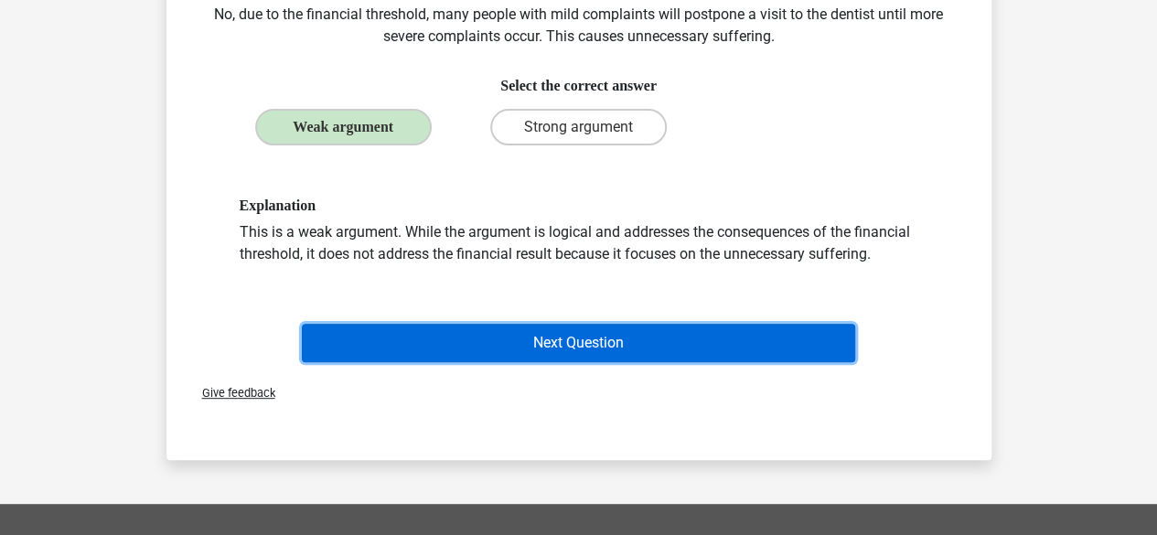
click at [509, 359] on button "Next Question" at bounding box center [579, 343] width 554 height 38
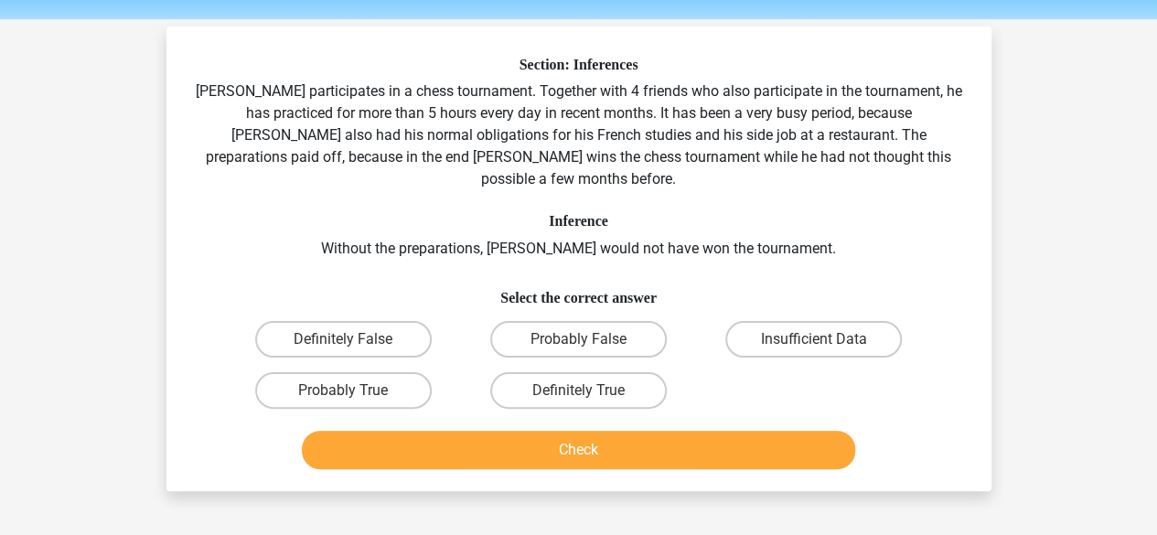
scroll to position [49, 0]
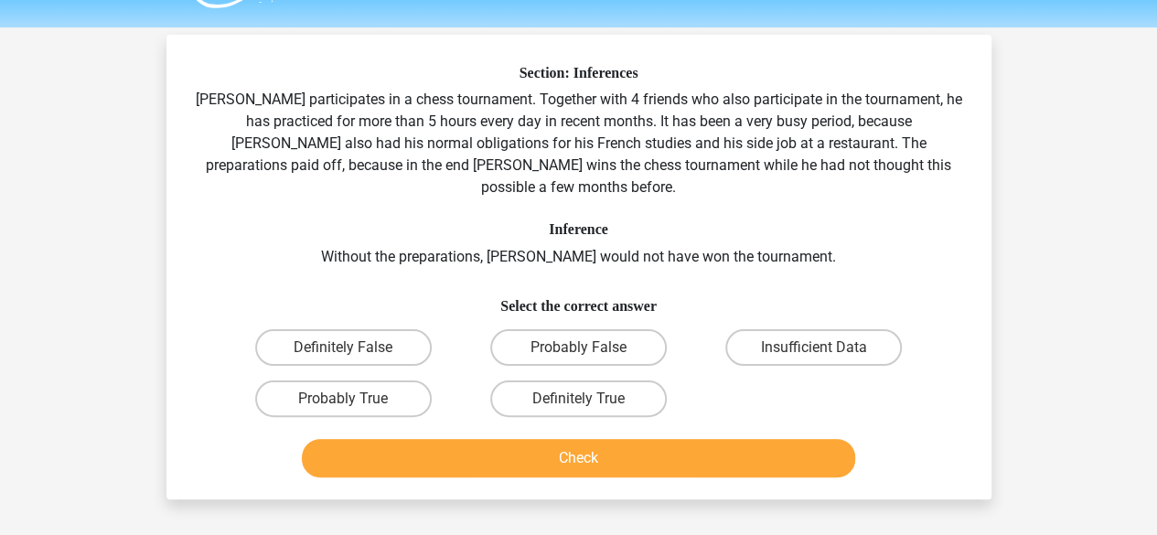
click at [620, 283] on h6 "Select the correct answer" at bounding box center [579, 299] width 767 height 32
click at [595, 334] on label "Probably False" at bounding box center [578, 347] width 177 height 37
click at [590, 348] on input "Probably False" at bounding box center [584, 354] width 12 height 12
radio input "true"
click at [405, 329] on label "Definitely False" at bounding box center [343, 347] width 177 height 37
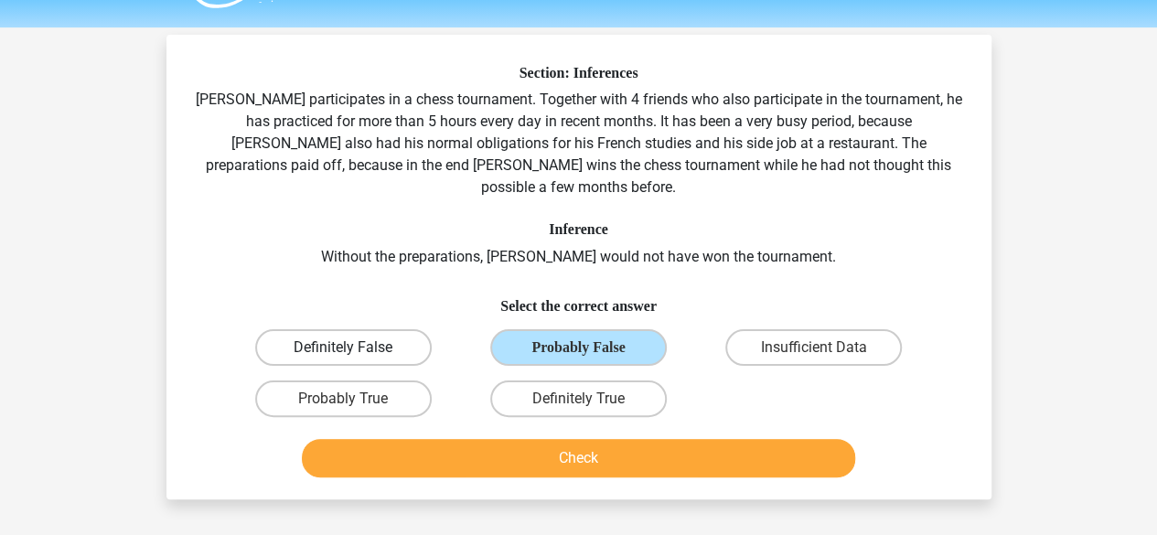
click at [355, 348] on input "Definitely False" at bounding box center [349, 354] width 12 height 12
radio input "true"
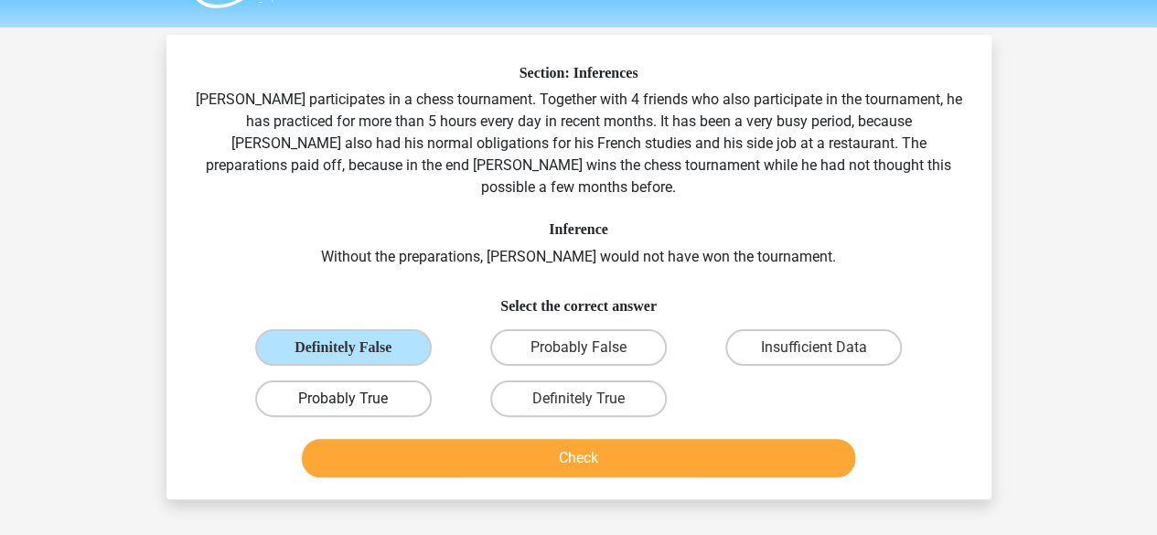
click at [403, 381] on label "Probably True" at bounding box center [343, 399] width 177 height 37
click at [355, 399] on input "Probably True" at bounding box center [349, 405] width 12 height 12
radio input "true"
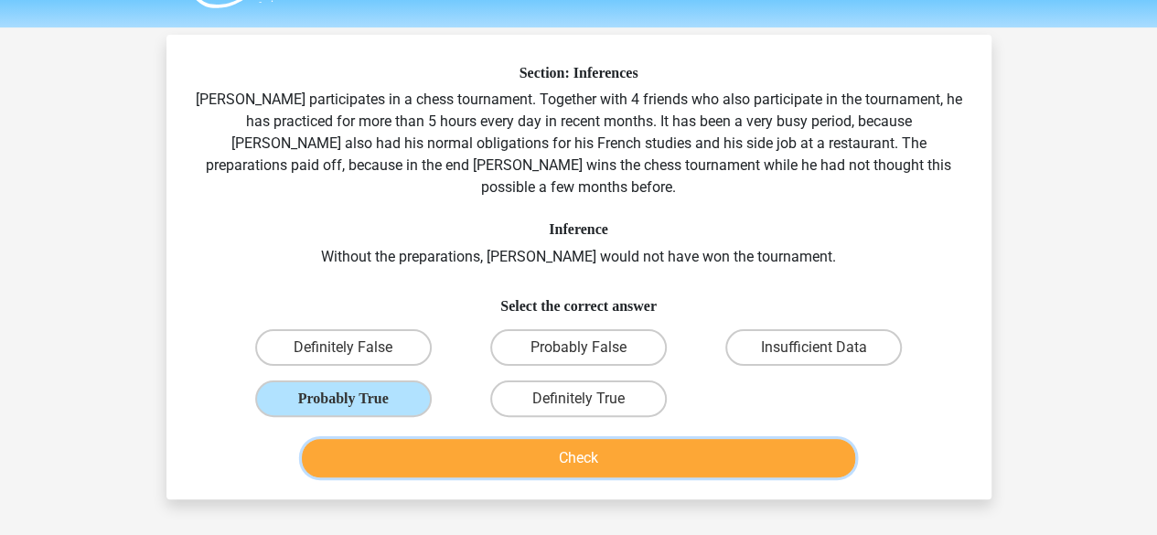
click at [529, 439] on button "Check" at bounding box center [579, 458] width 554 height 38
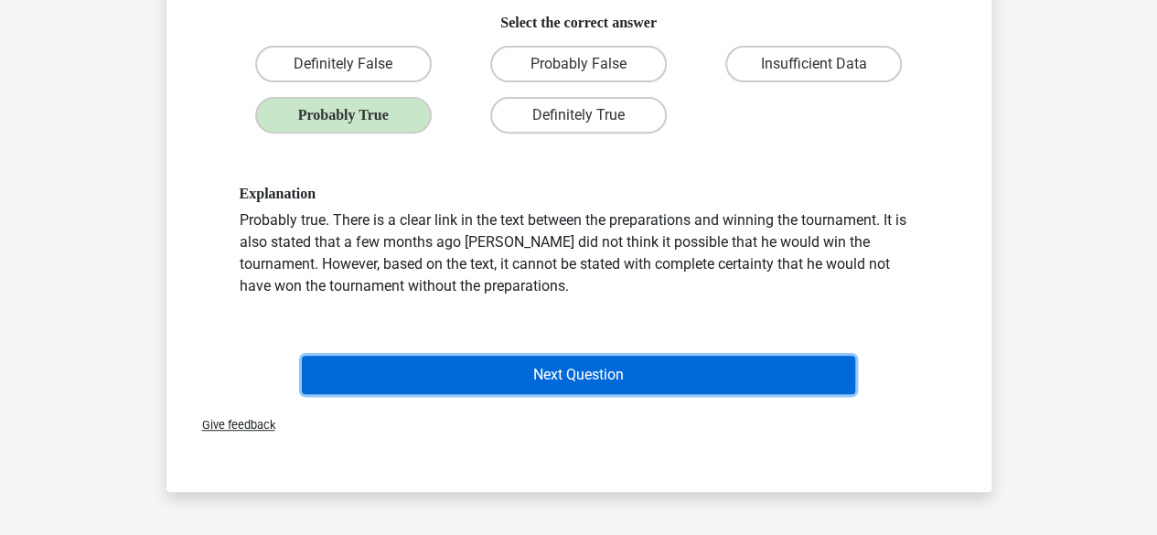
click at [579, 356] on button "Next Question" at bounding box center [579, 375] width 554 height 38
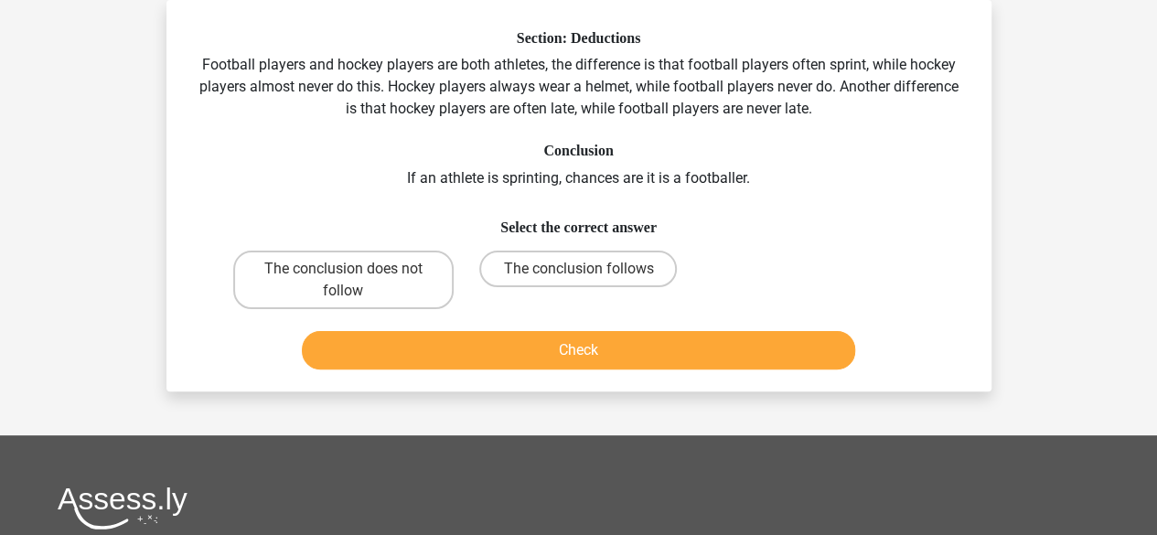
scroll to position [101, 0]
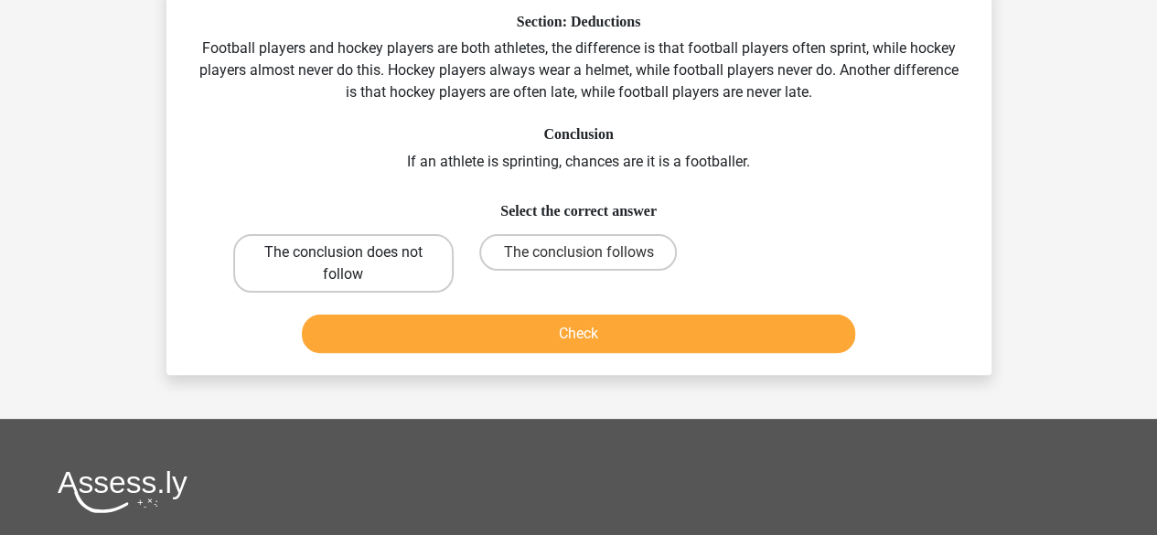
click at [387, 249] on label "The conclusion does not follow" at bounding box center [343, 263] width 221 height 59
click at [355, 253] on input "The conclusion does not follow" at bounding box center [349, 259] width 12 height 12
radio input "true"
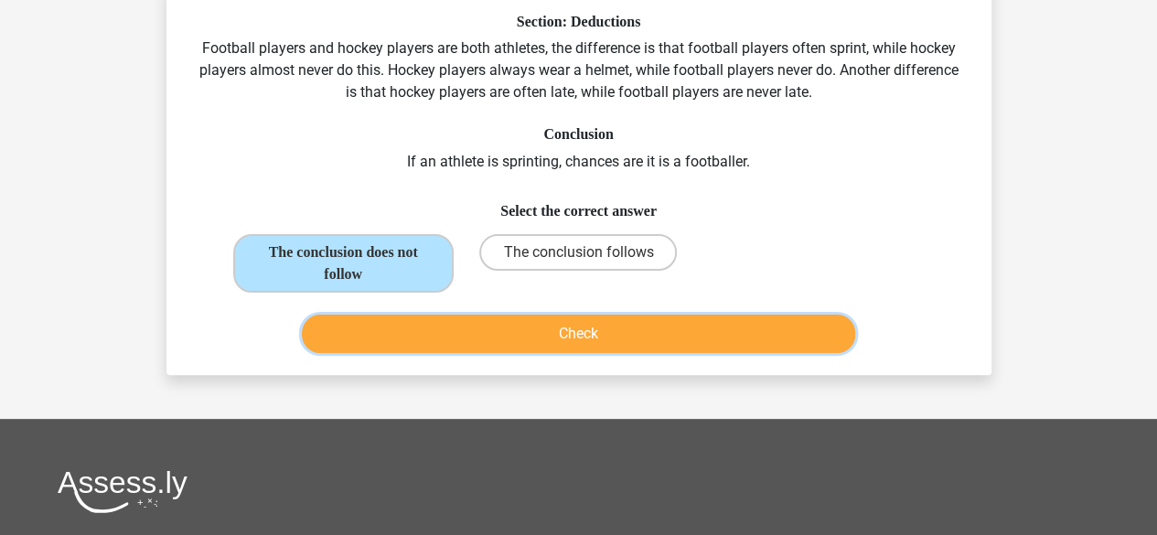
click at [555, 328] on button "Check" at bounding box center [579, 334] width 554 height 38
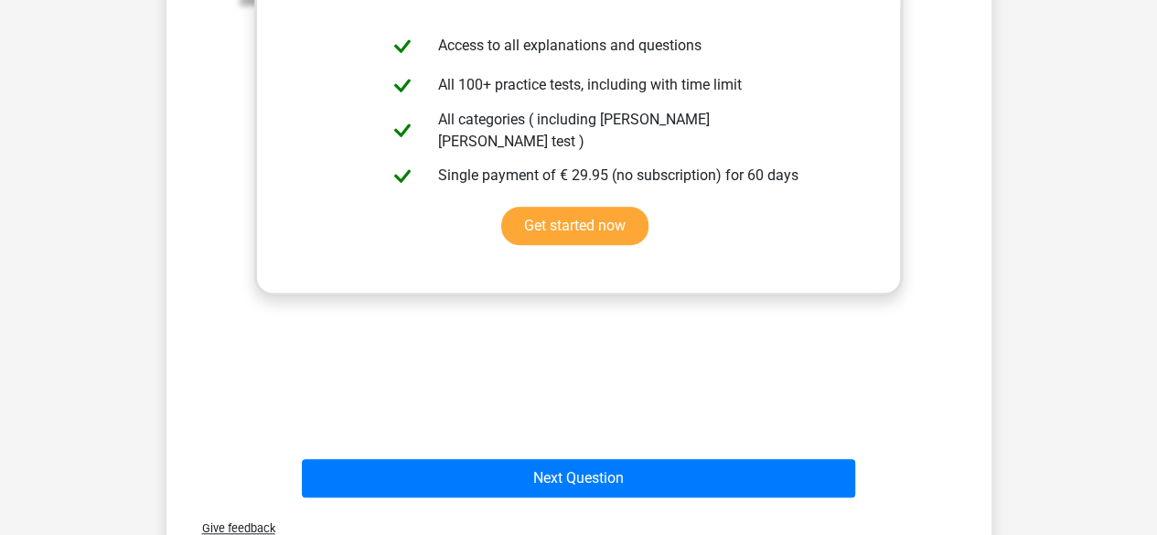
scroll to position [546, 0]
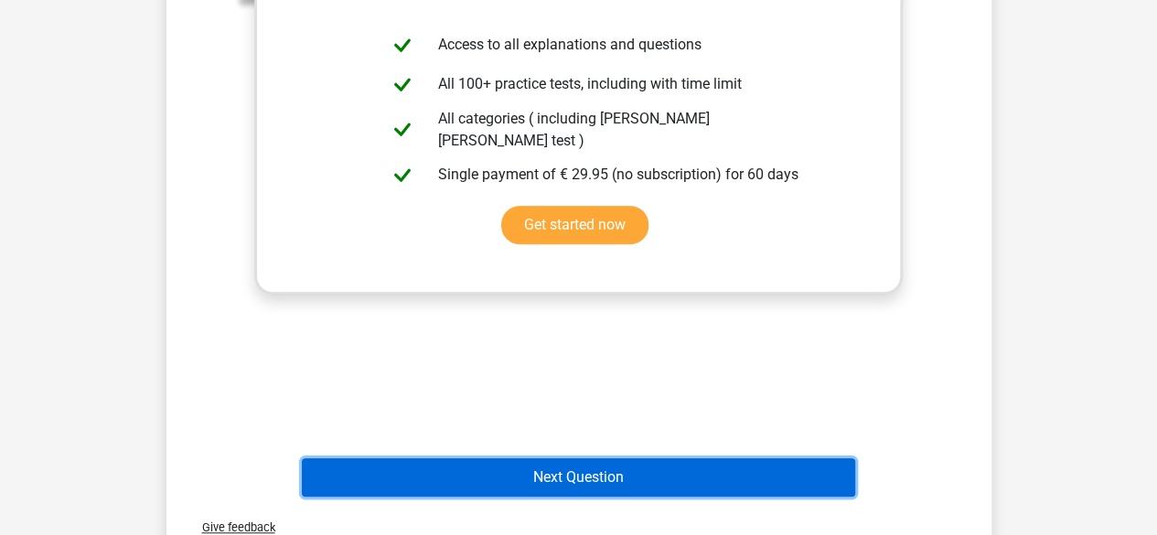
click at [633, 477] on button "Next Question" at bounding box center [579, 477] width 554 height 38
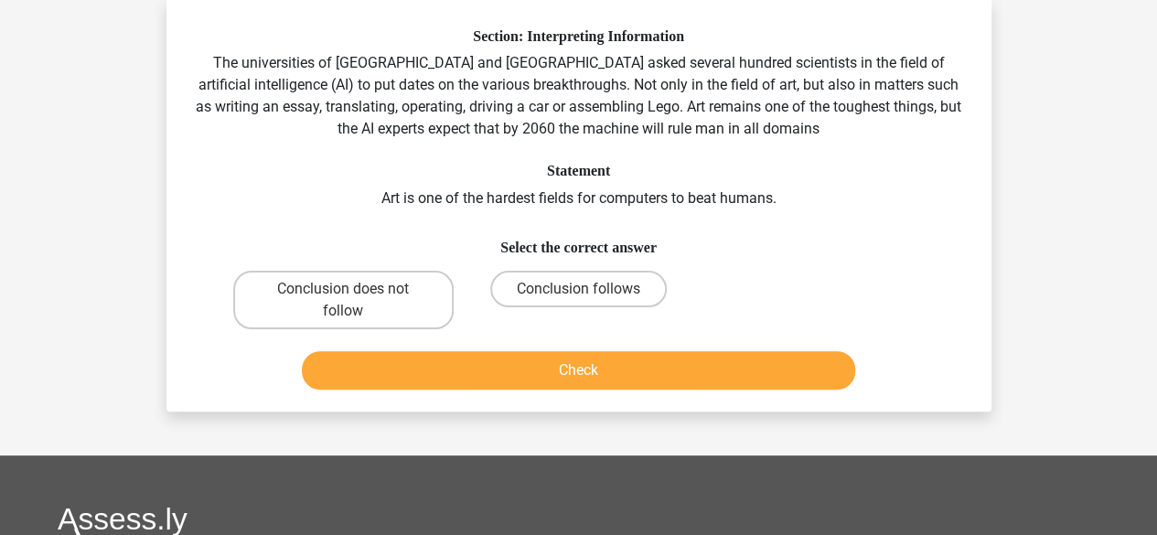
scroll to position [87, 0]
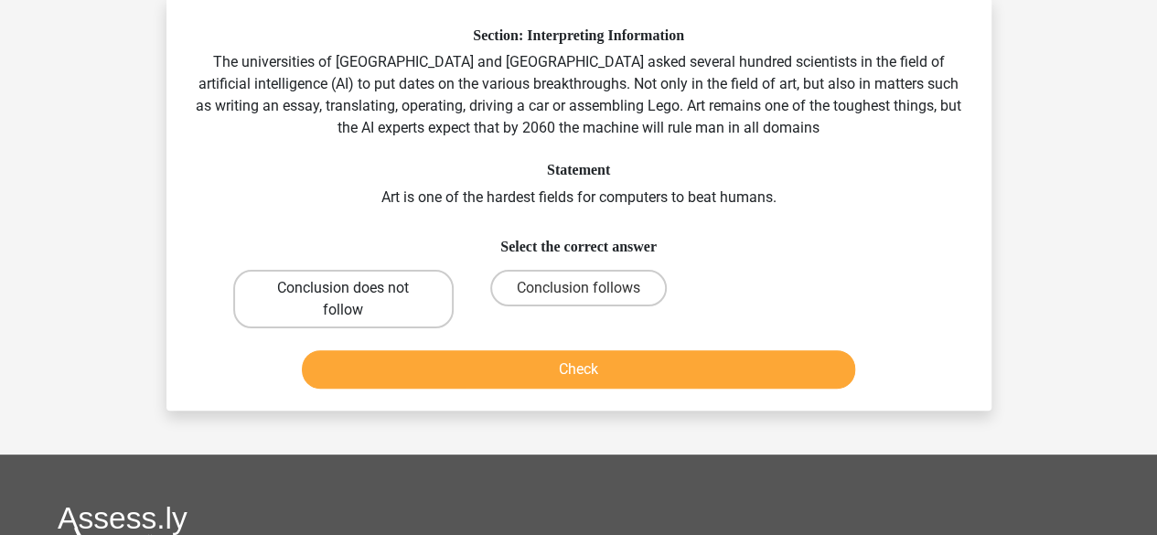
click at [385, 288] on label "Conclusion does not follow" at bounding box center [343, 299] width 221 height 59
click at [355, 288] on input "Conclusion does not follow" at bounding box center [349, 294] width 12 height 12
radio input "true"
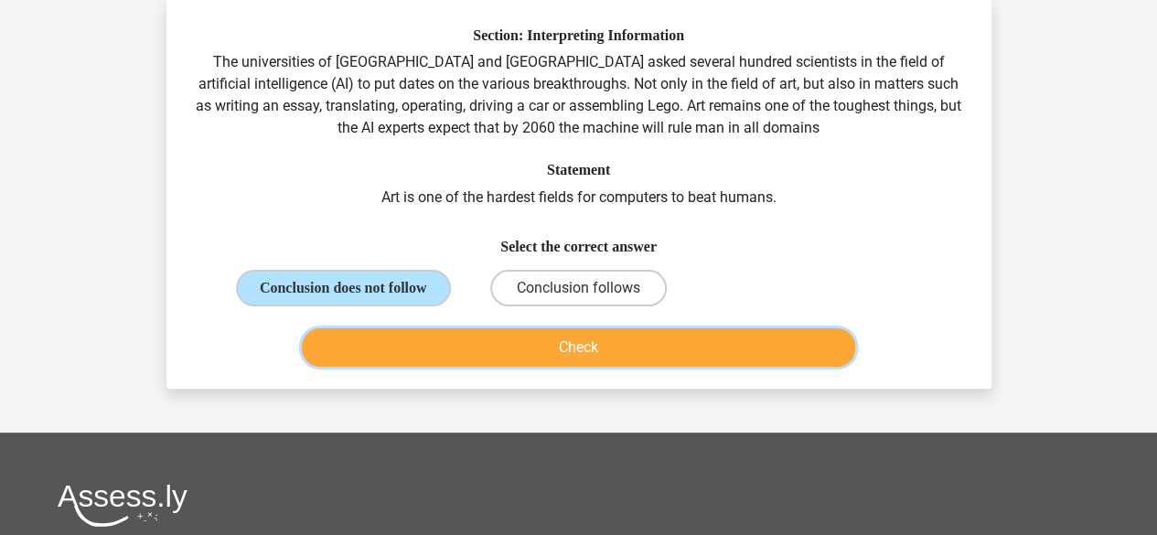
click at [569, 362] on button "Check" at bounding box center [579, 347] width 554 height 38
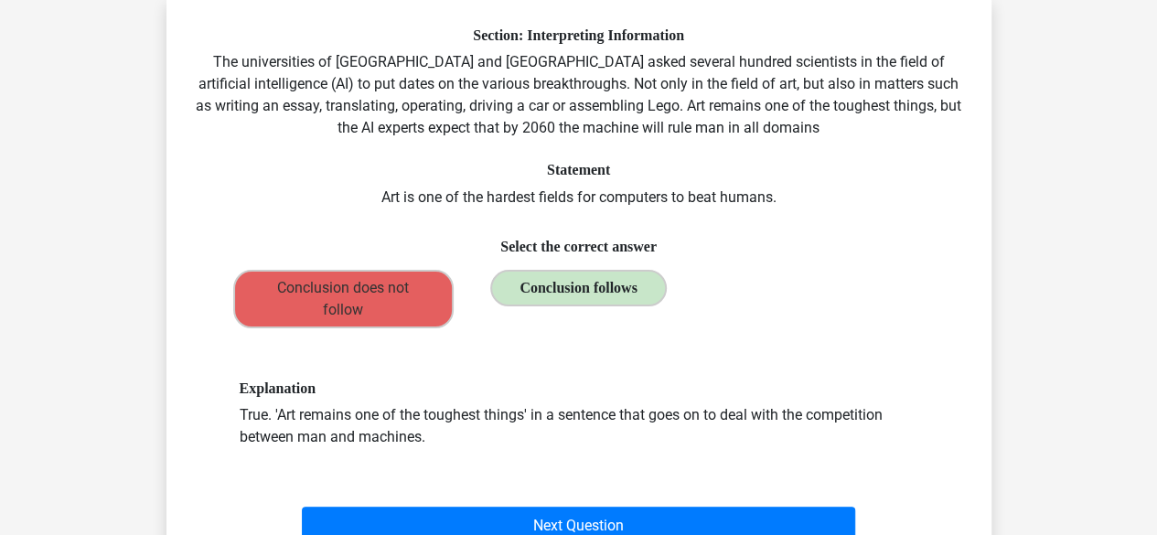
click at [591, 294] on label "Conclusion follows" at bounding box center [578, 288] width 177 height 37
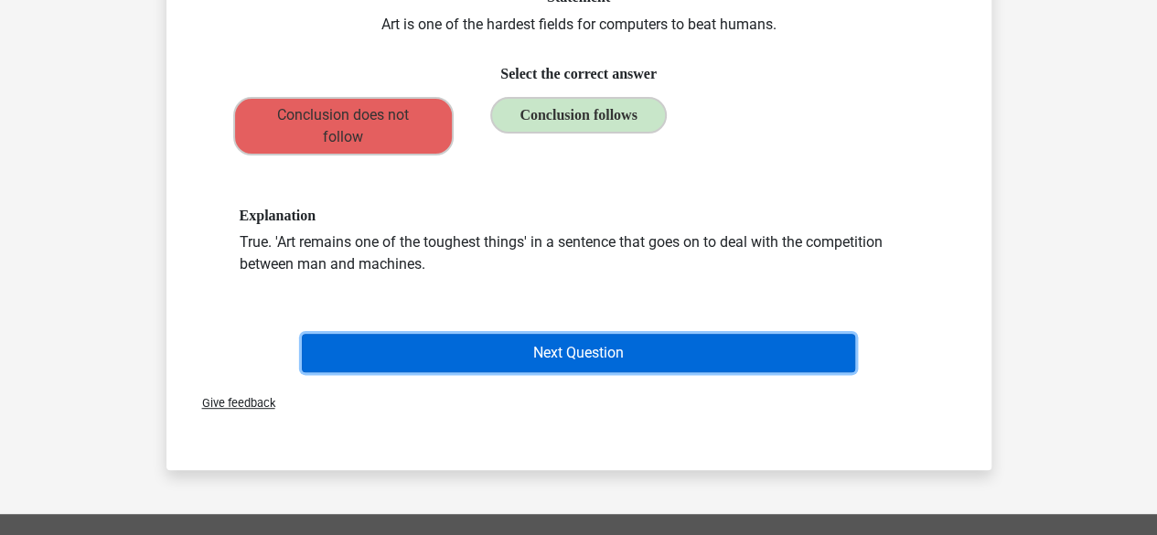
click at [601, 343] on button "Next Question" at bounding box center [579, 353] width 554 height 38
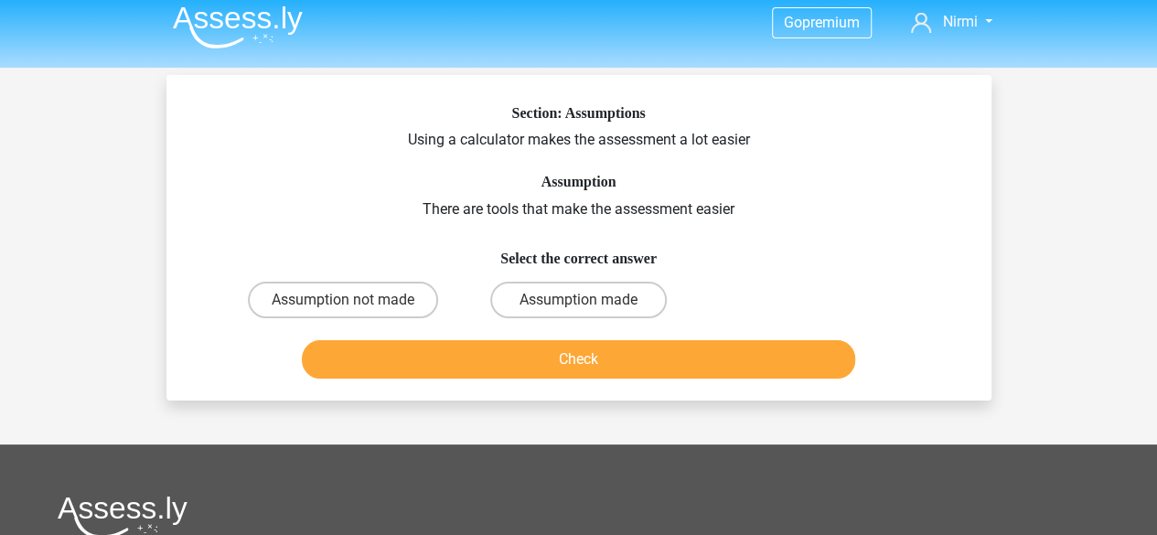
scroll to position [0, 0]
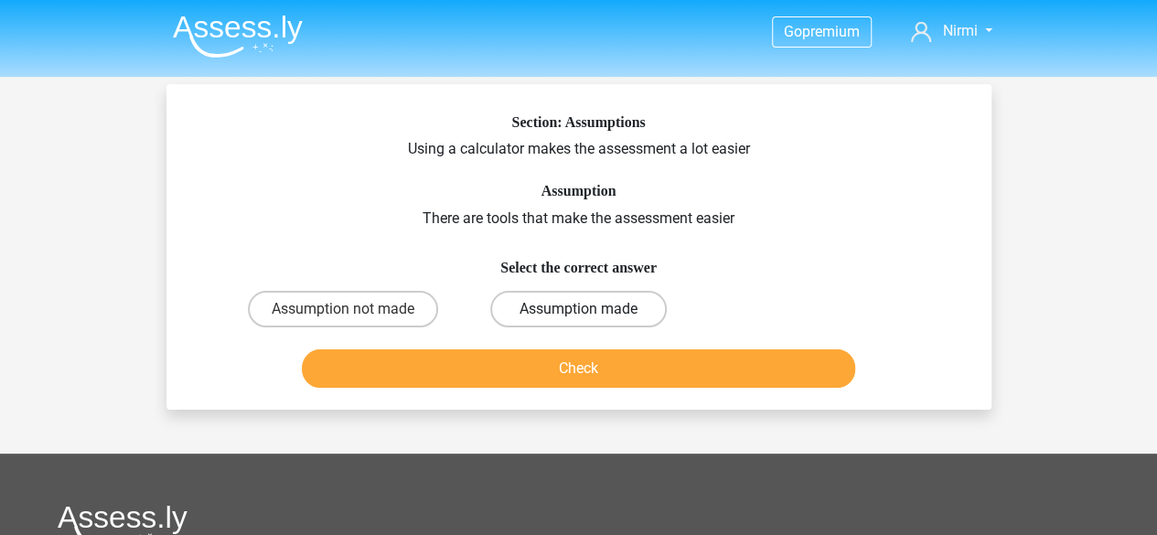
click at [564, 300] on label "Assumption made" at bounding box center [578, 309] width 177 height 37
click at [578, 309] on input "Assumption made" at bounding box center [584, 315] width 12 height 12
radio input "true"
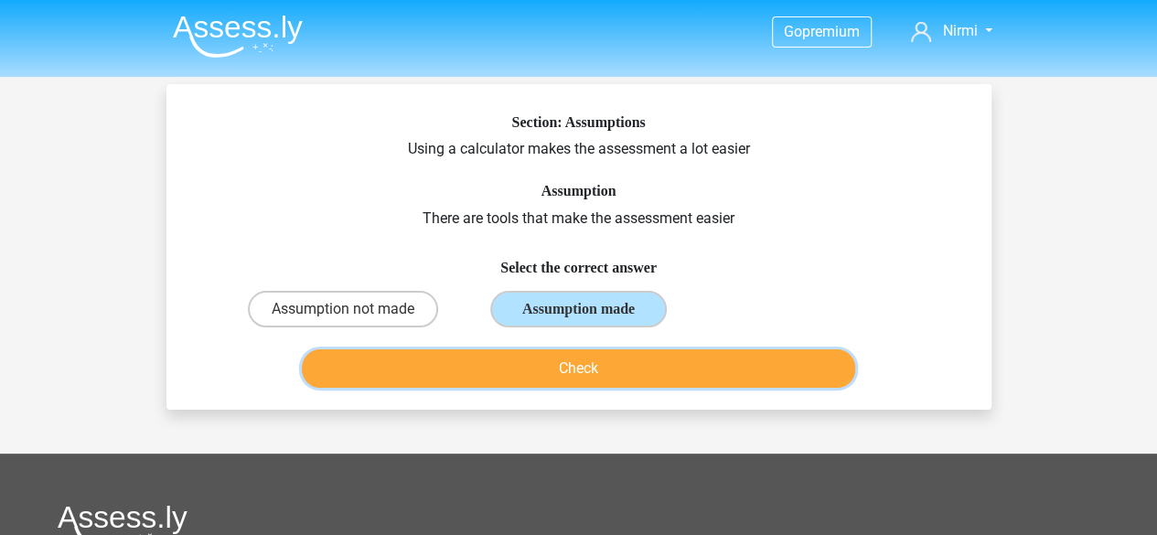
click at [592, 371] on button "Check" at bounding box center [579, 369] width 554 height 38
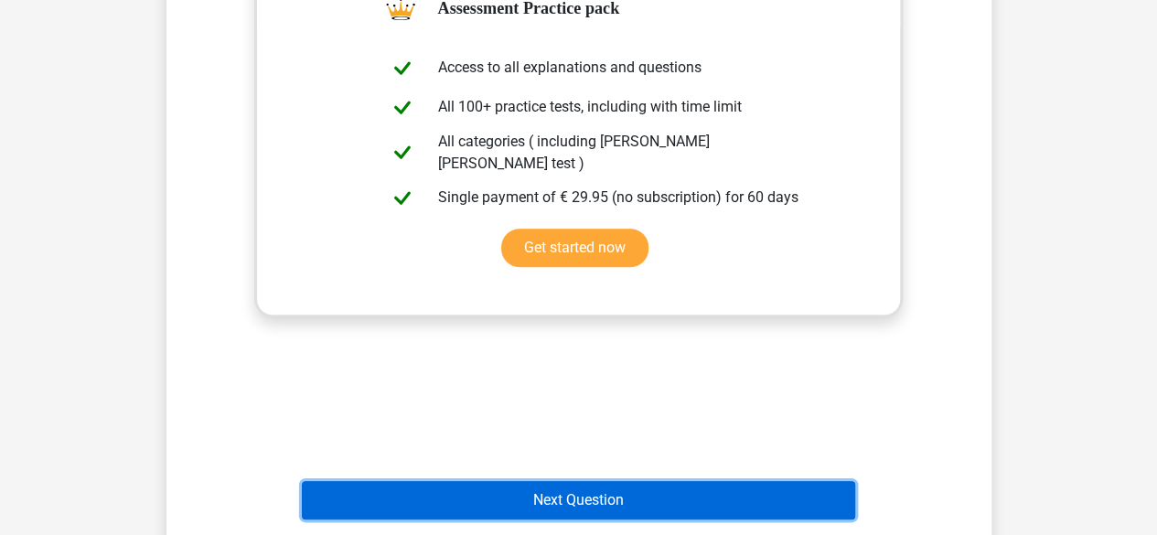
click at [614, 507] on button "Next Question" at bounding box center [579, 500] width 554 height 38
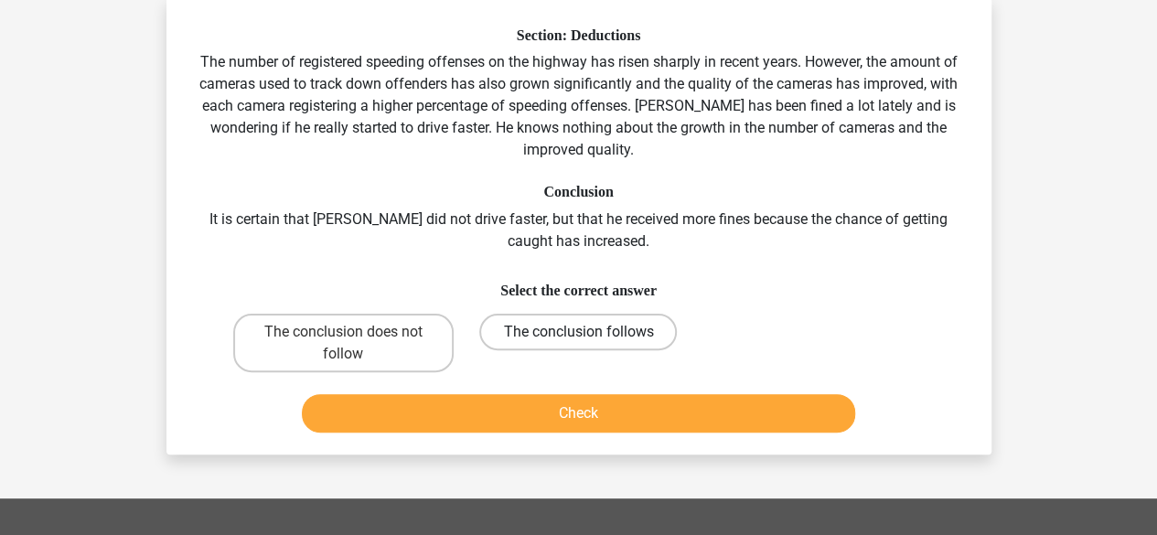
scroll to position [84, 0]
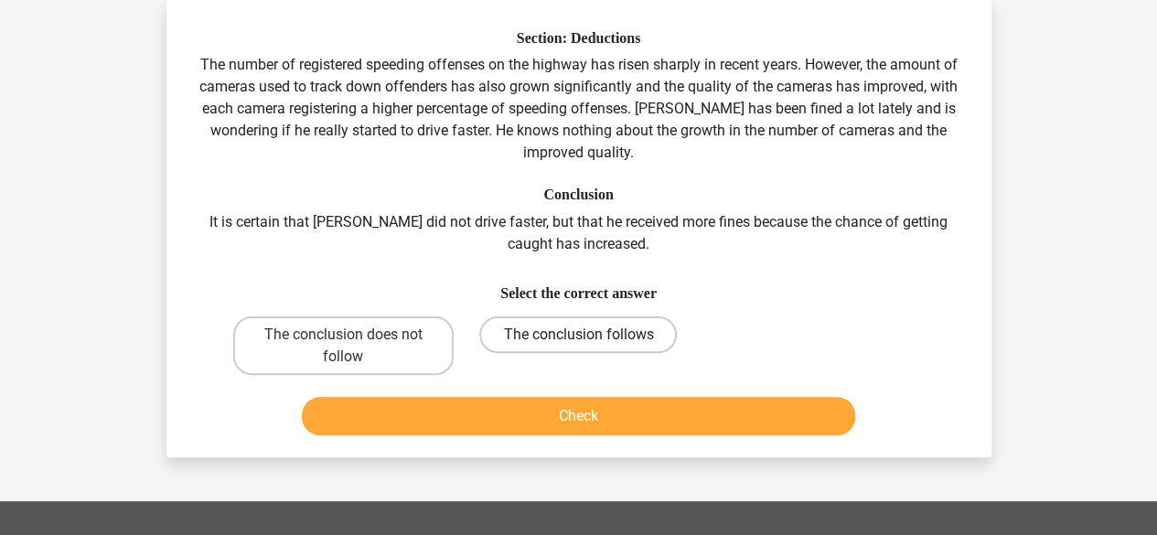
click at [518, 337] on label "The conclusion follows" at bounding box center [578, 335] width 198 height 37
click at [578, 337] on input "The conclusion follows" at bounding box center [584, 341] width 12 height 12
radio input "true"
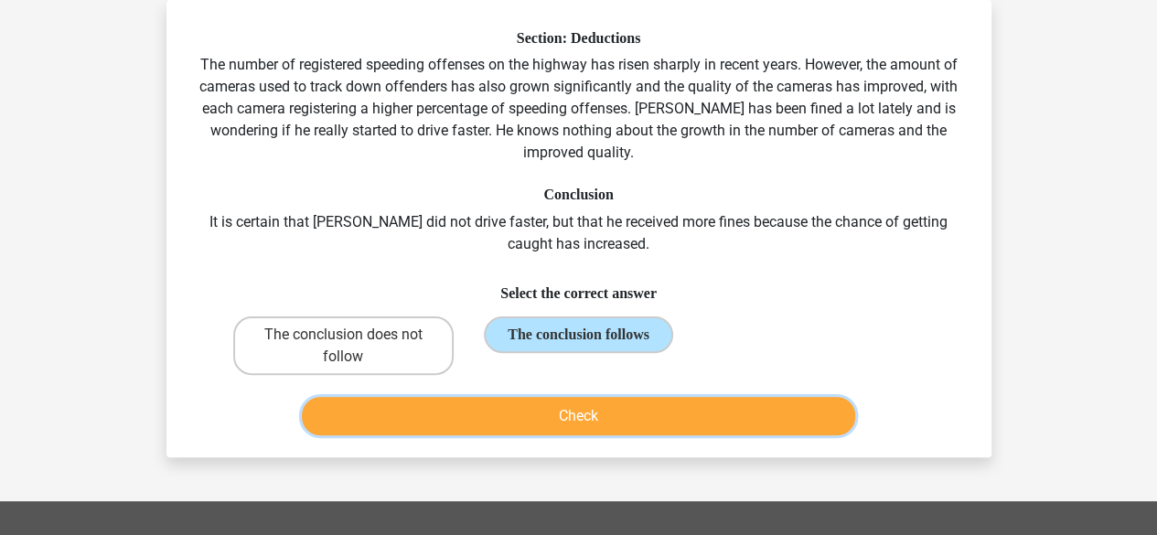
click at [545, 413] on button "Check" at bounding box center [579, 416] width 554 height 38
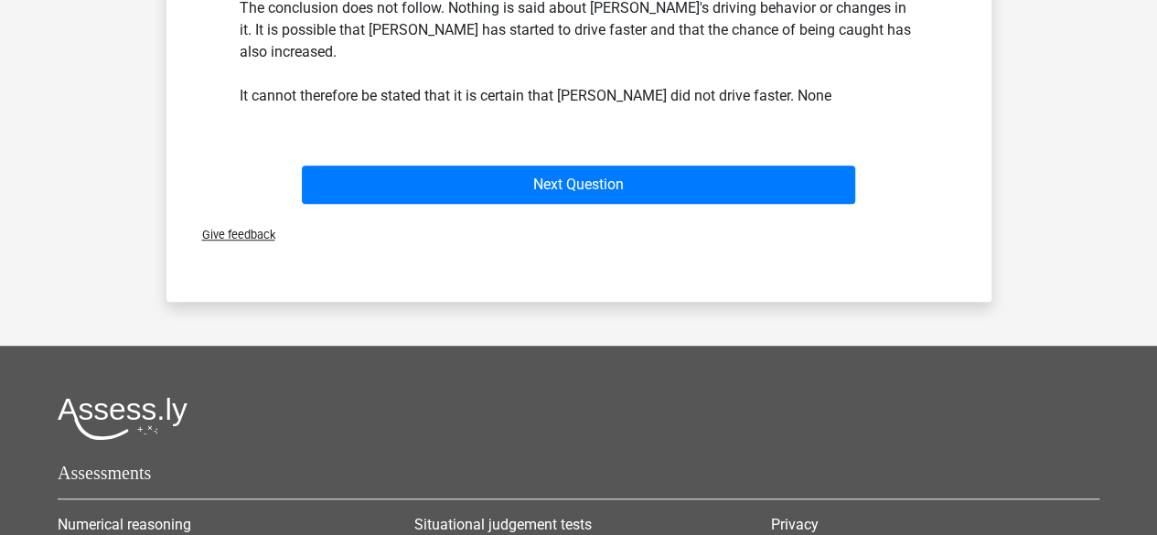
scroll to position [539, 0]
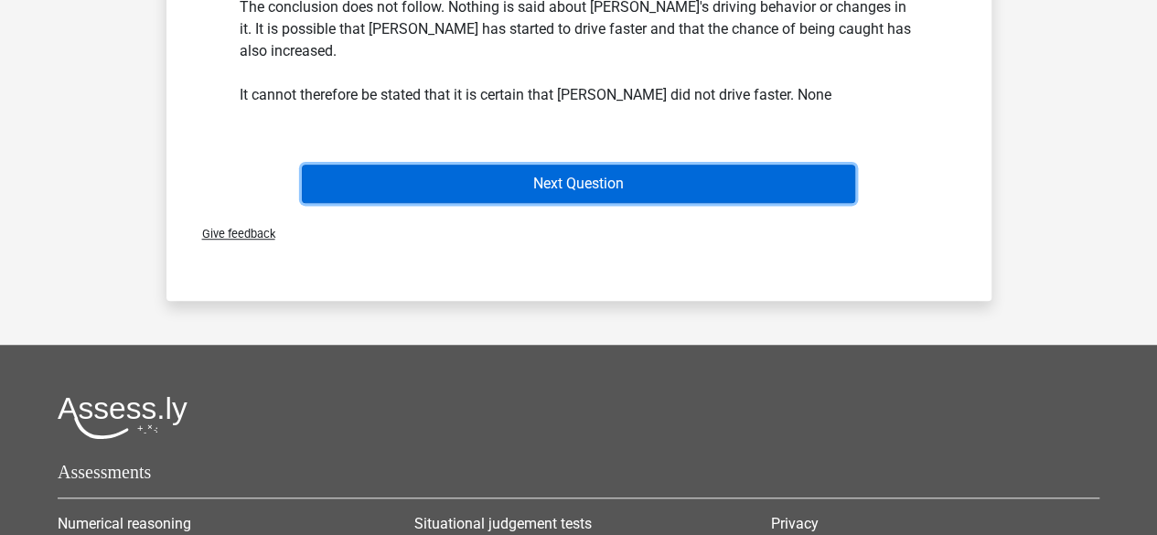
click at [556, 170] on button "Next Question" at bounding box center [579, 184] width 554 height 38
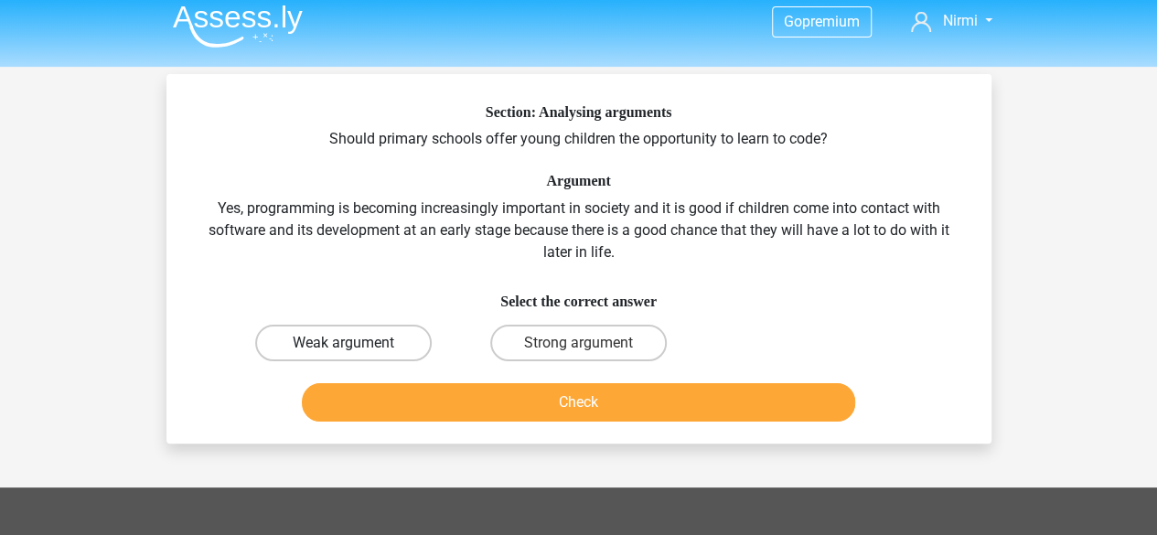
scroll to position [9, 0]
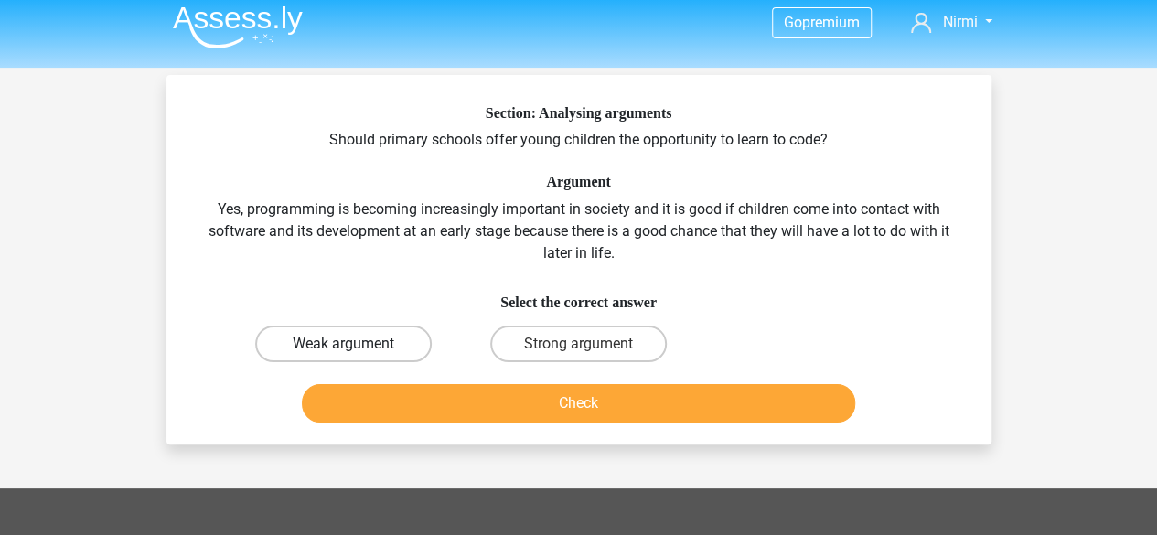
click at [388, 360] on label "Weak argument" at bounding box center [343, 344] width 177 height 37
click at [355, 356] on input "Weak argument" at bounding box center [349, 350] width 12 height 12
radio input "true"
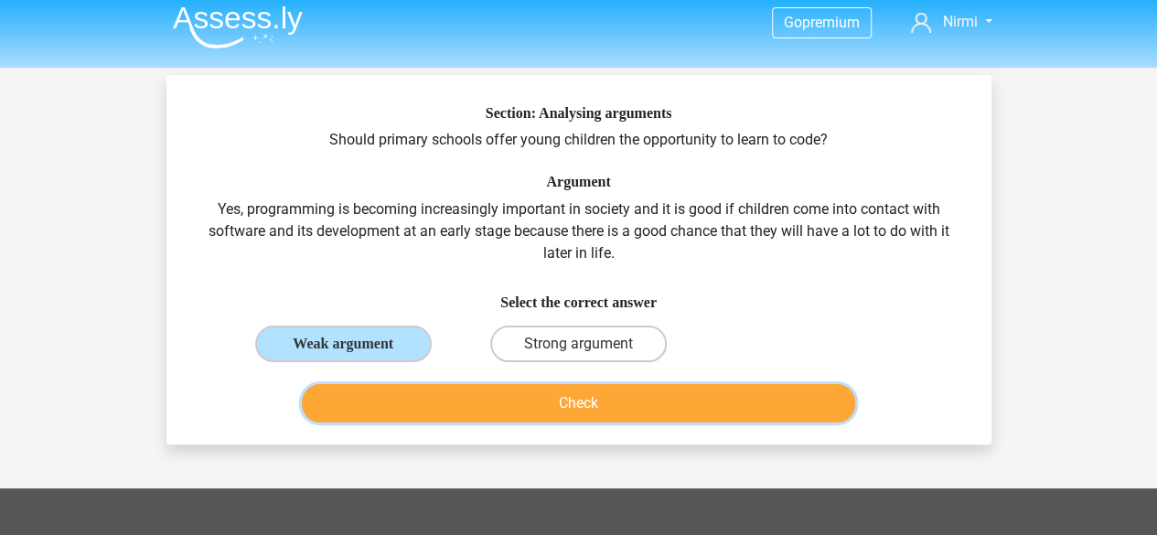
click at [520, 405] on button "Check" at bounding box center [579, 403] width 554 height 38
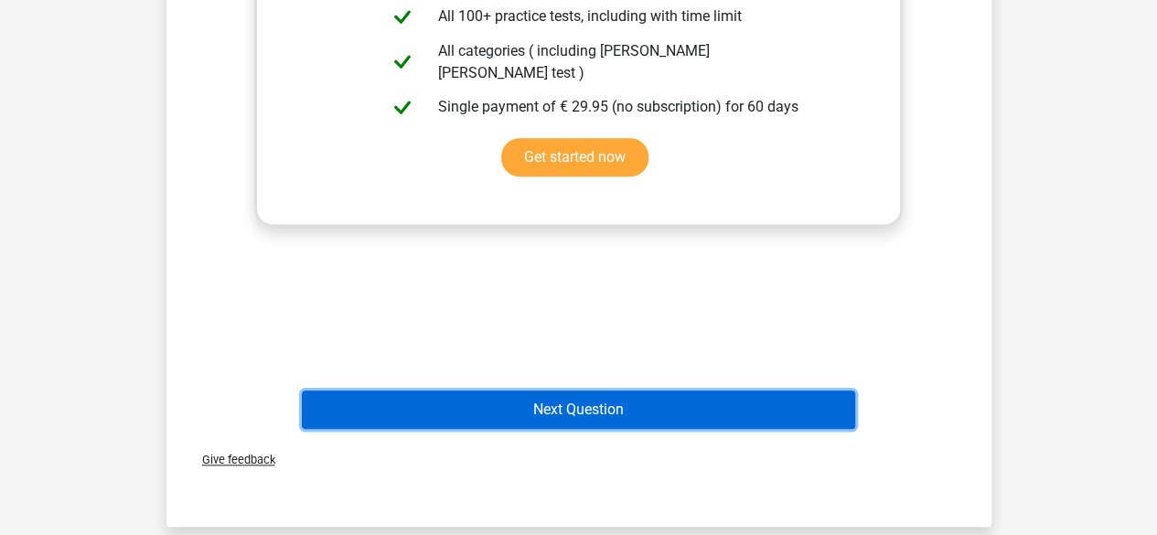
click at [598, 414] on button "Next Question" at bounding box center [579, 410] width 554 height 38
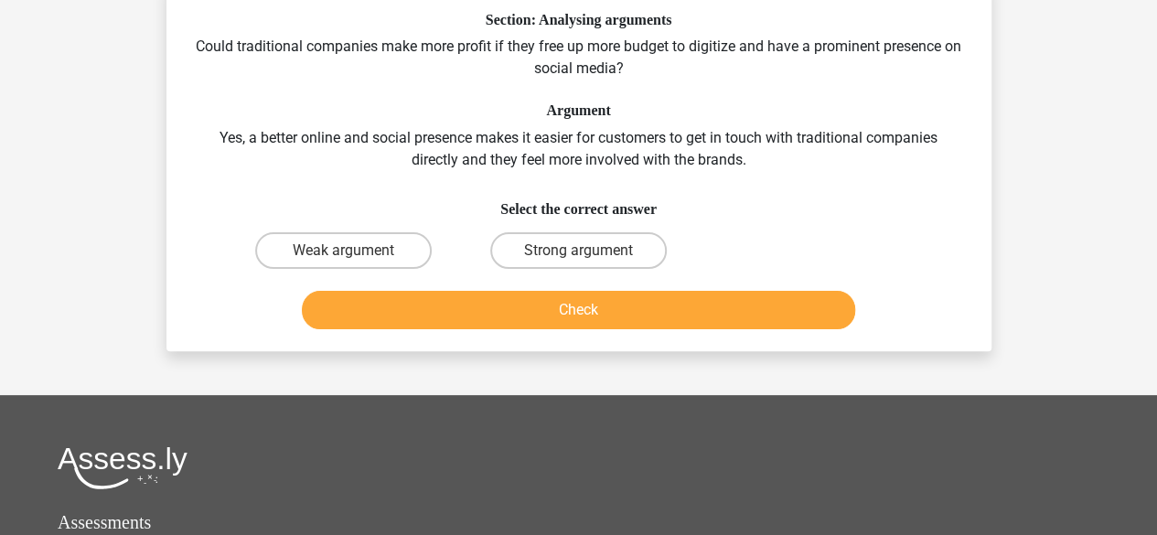
scroll to position [84, 0]
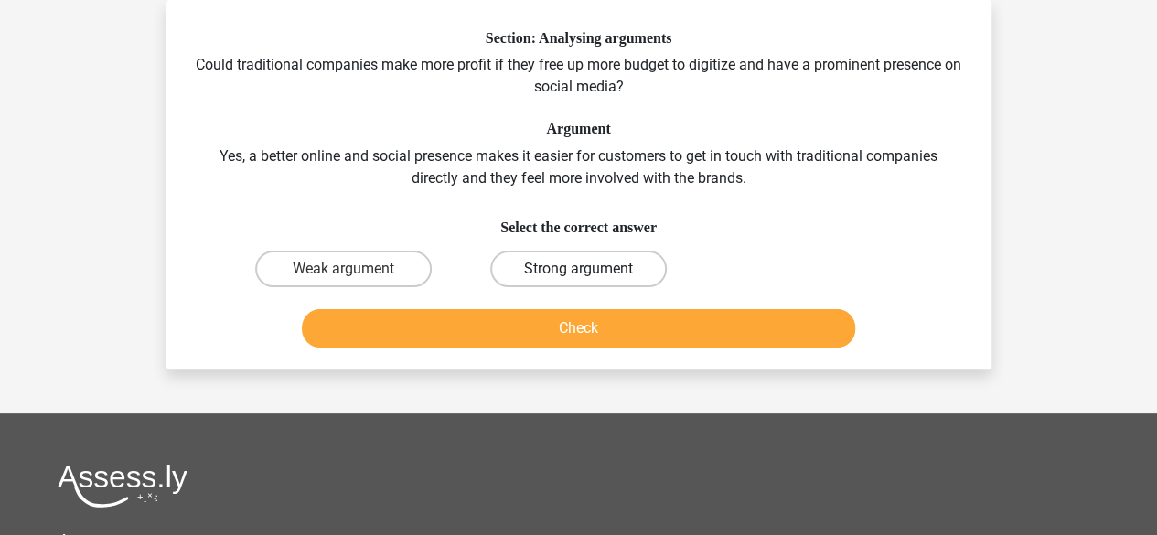
click at [571, 264] on label "Strong argument" at bounding box center [578, 269] width 177 height 37
click at [578, 269] on input "Strong argument" at bounding box center [584, 275] width 12 height 12
radio input "true"
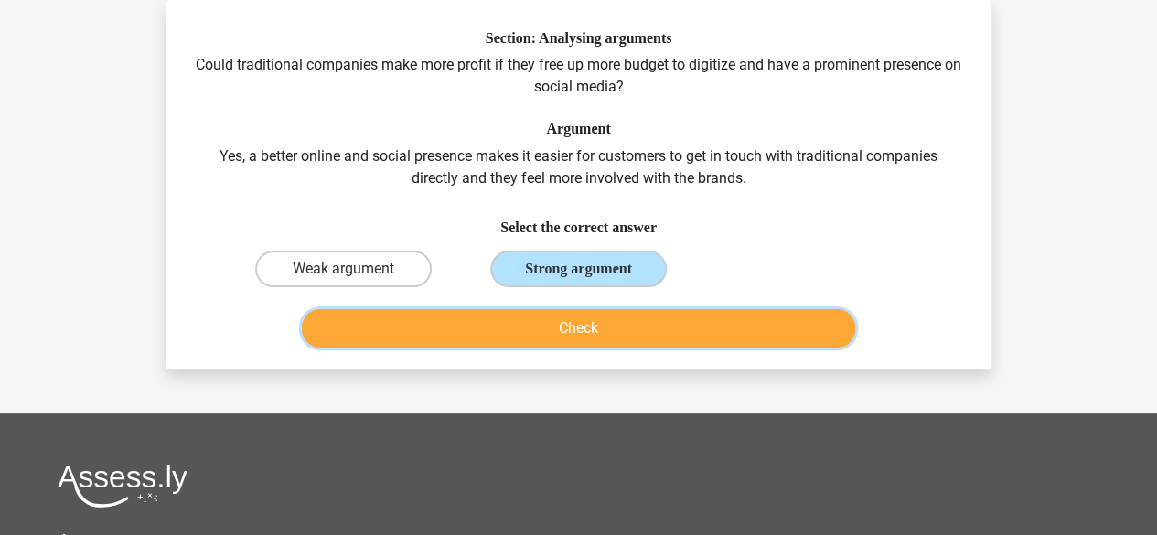
click at [585, 327] on button "Check" at bounding box center [579, 328] width 554 height 38
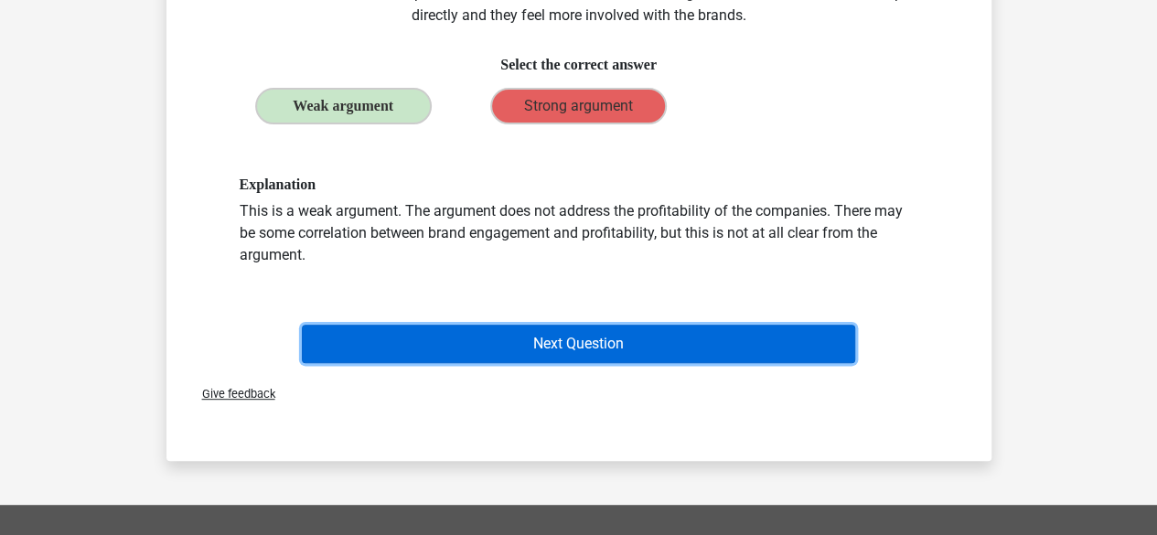
click at [557, 336] on button "Next Question" at bounding box center [579, 344] width 554 height 38
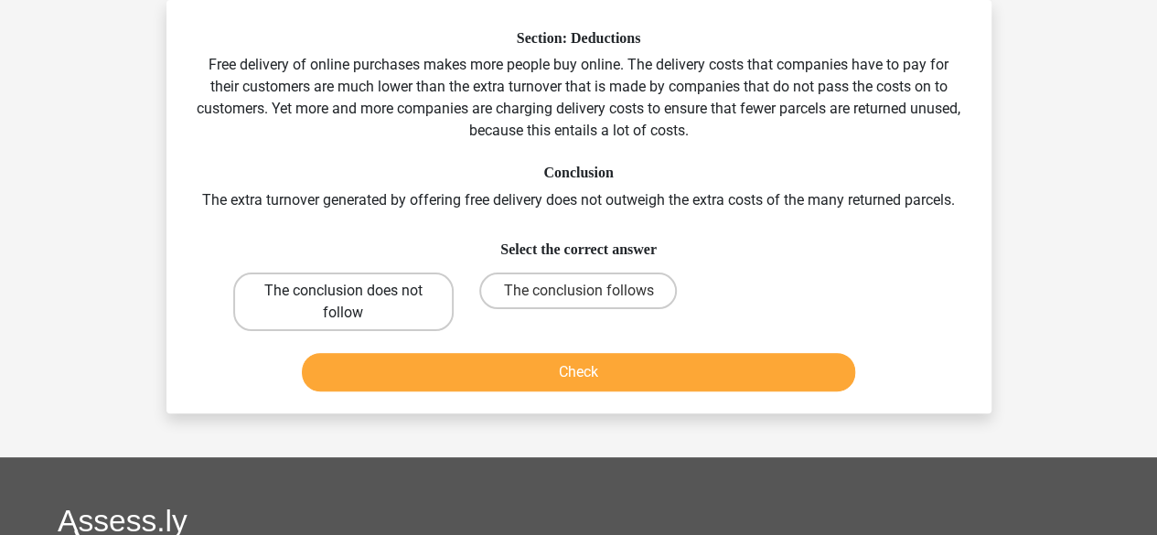
click at [403, 301] on label "The conclusion does not follow" at bounding box center [343, 302] width 221 height 59
click at [355, 301] on input "The conclusion does not follow" at bounding box center [349, 297] width 12 height 12
radio input "true"
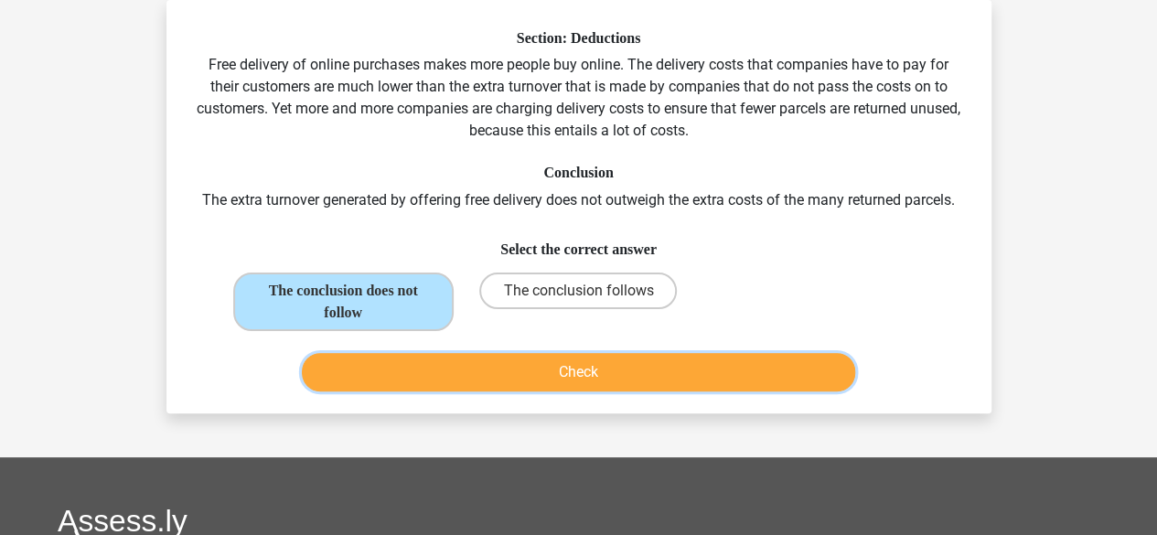
click at [500, 373] on button "Check" at bounding box center [579, 372] width 554 height 38
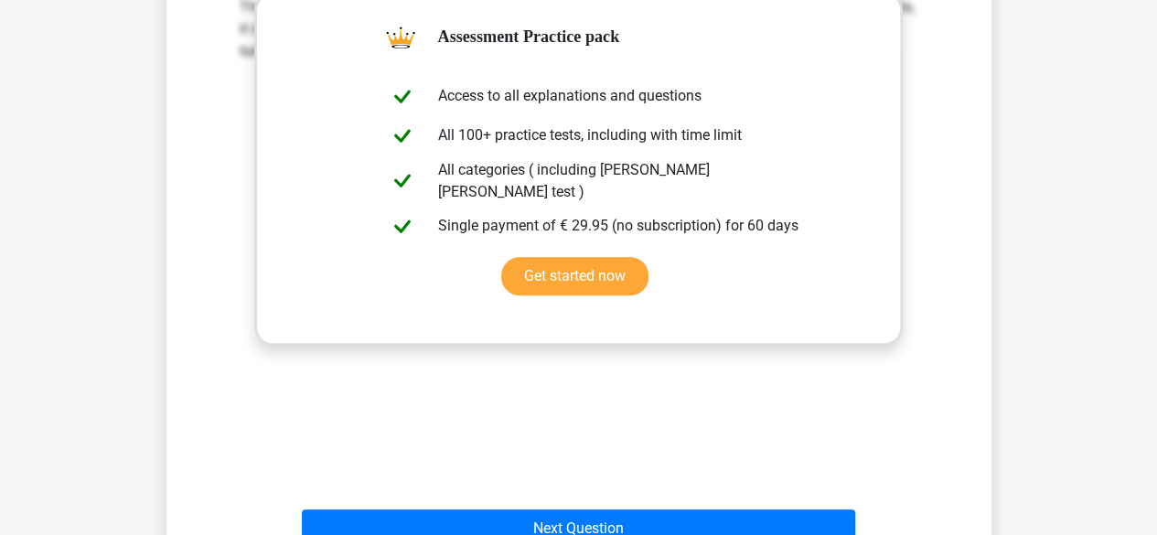
scroll to position [520, 0]
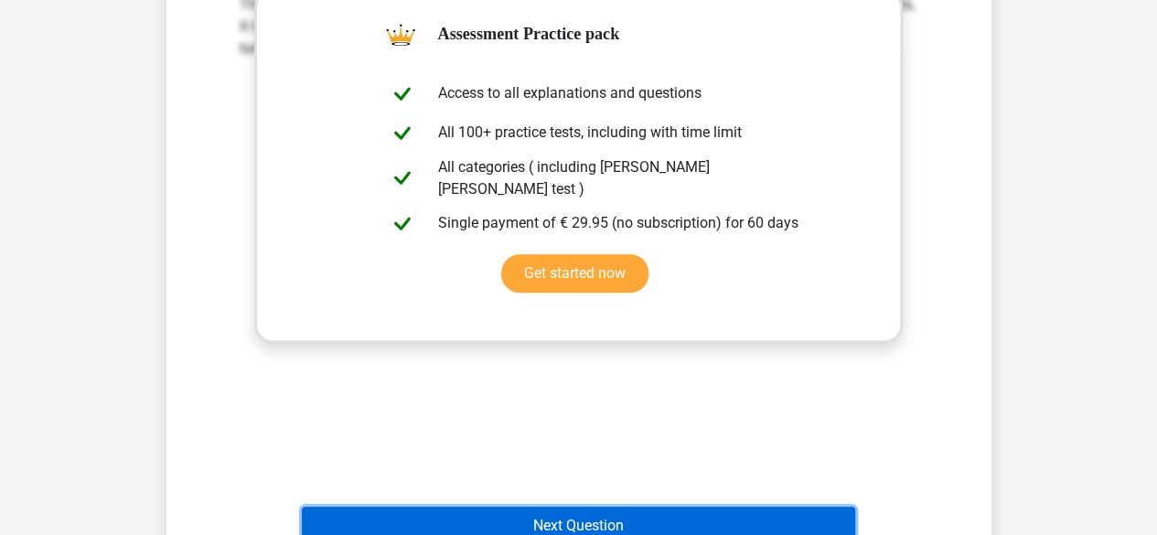
drag, startPoint x: 608, startPoint y: 508, endPoint x: 568, endPoint y: 521, distance: 42.2
click at [568, 521] on button "Next Question" at bounding box center [579, 526] width 554 height 38
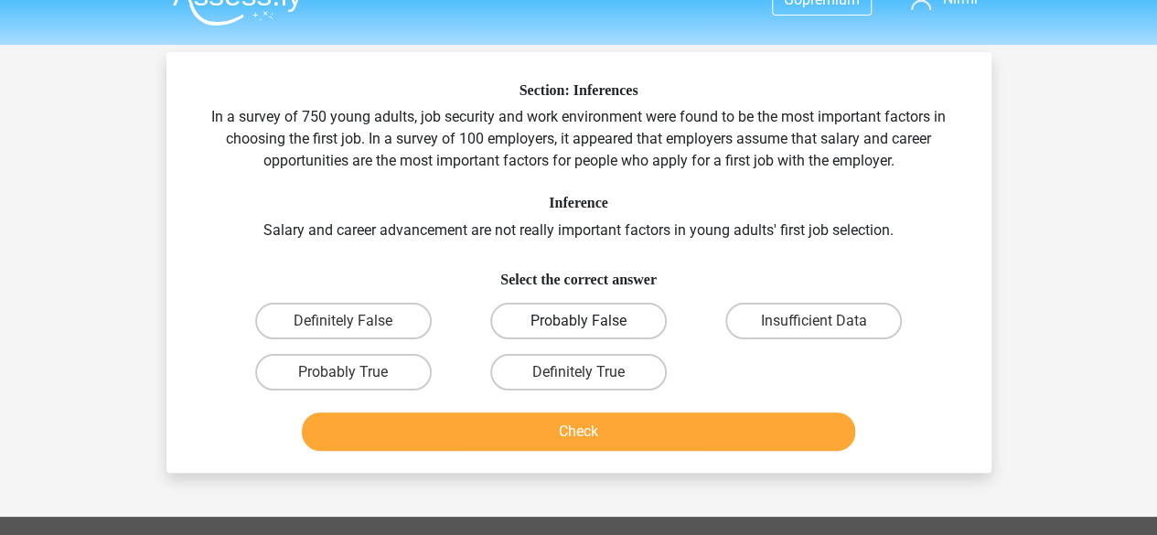
scroll to position [31, 0]
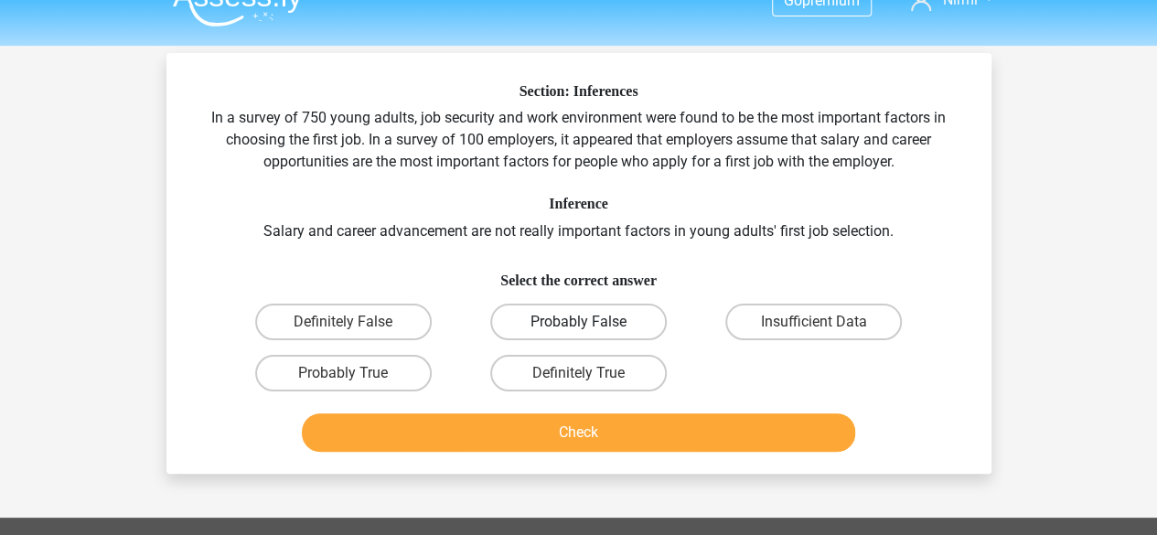
click at [584, 321] on label "Probably False" at bounding box center [578, 322] width 177 height 37
click at [584, 322] on input "Probably False" at bounding box center [584, 328] width 12 height 12
radio input "true"
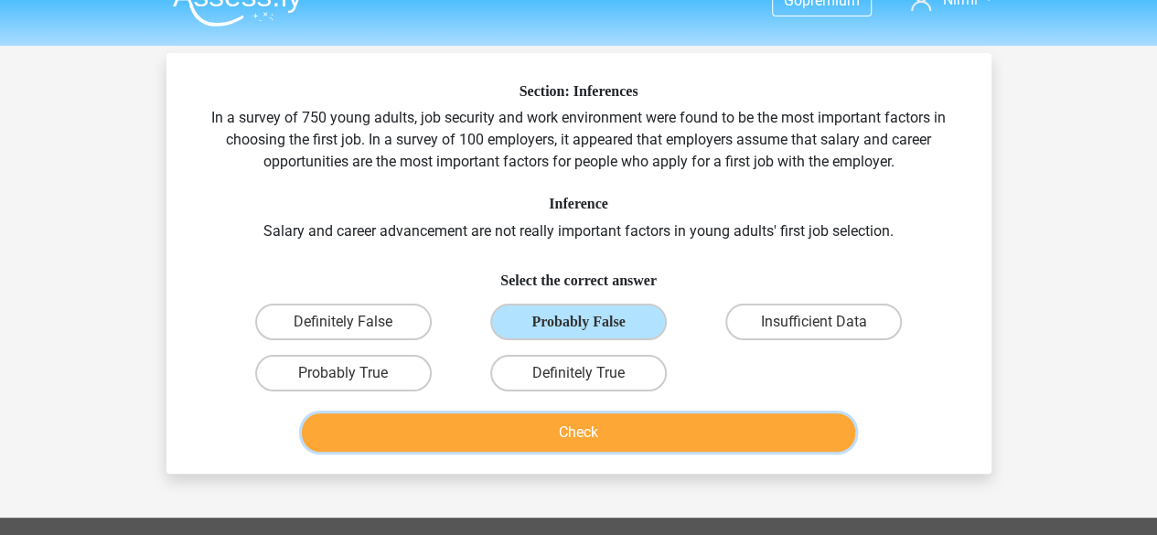
click at [597, 438] on button "Check" at bounding box center [579, 433] width 554 height 38
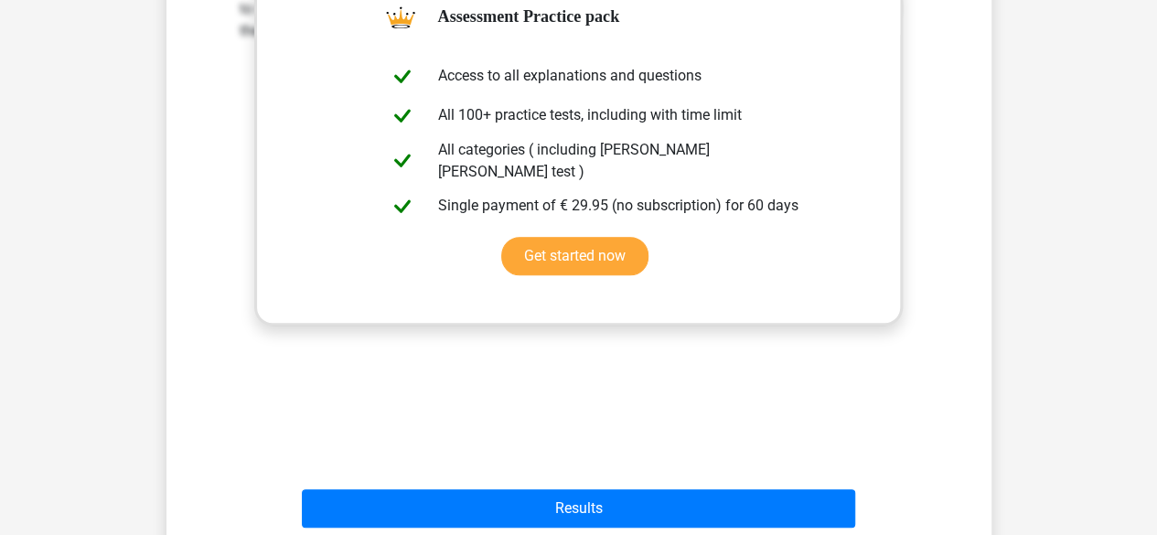
scroll to position [594, 0]
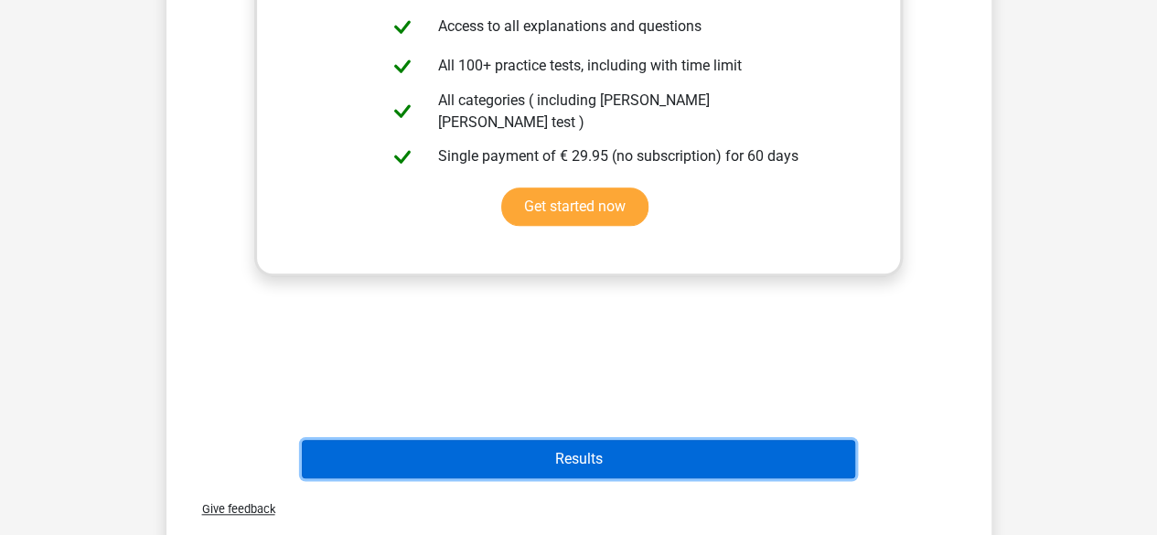
click at [659, 464] on button "Results" at bounding box center [579, 459] width 554 height 38
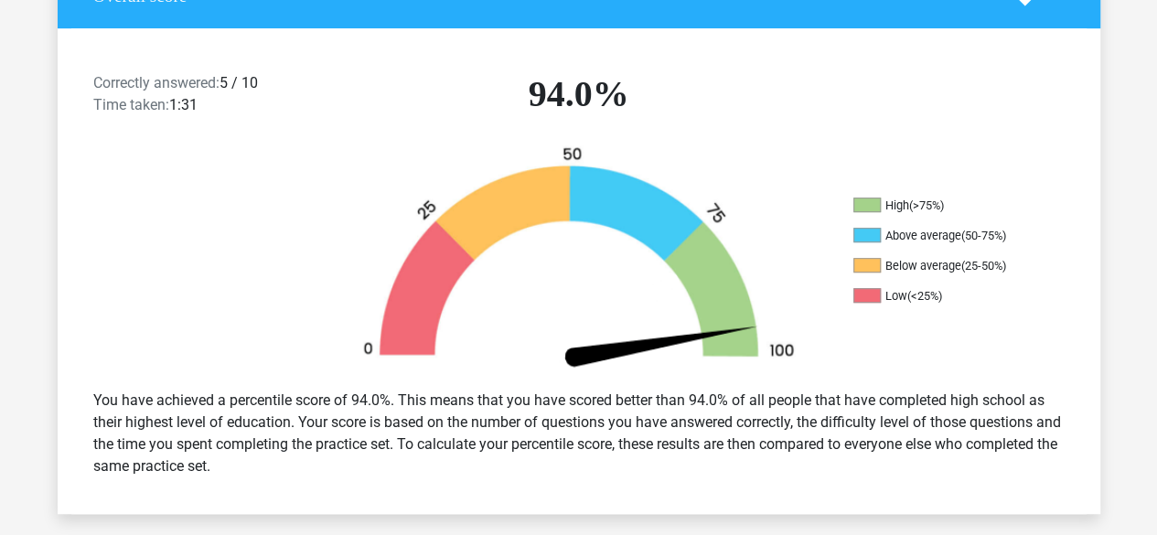
scroll to position [437, 0]
